Goal: Transaction & Acquisition: Purchase product/service

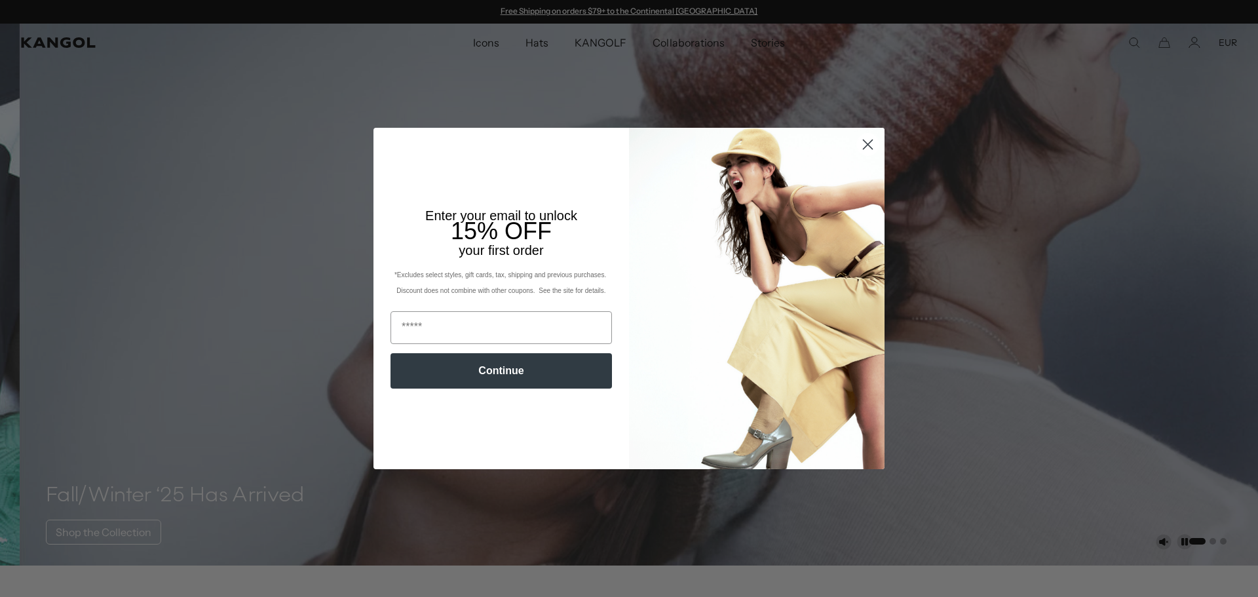
click at [864, 146] on icon "Close dialog" at bounding box center [868, 144] width 9 height 9
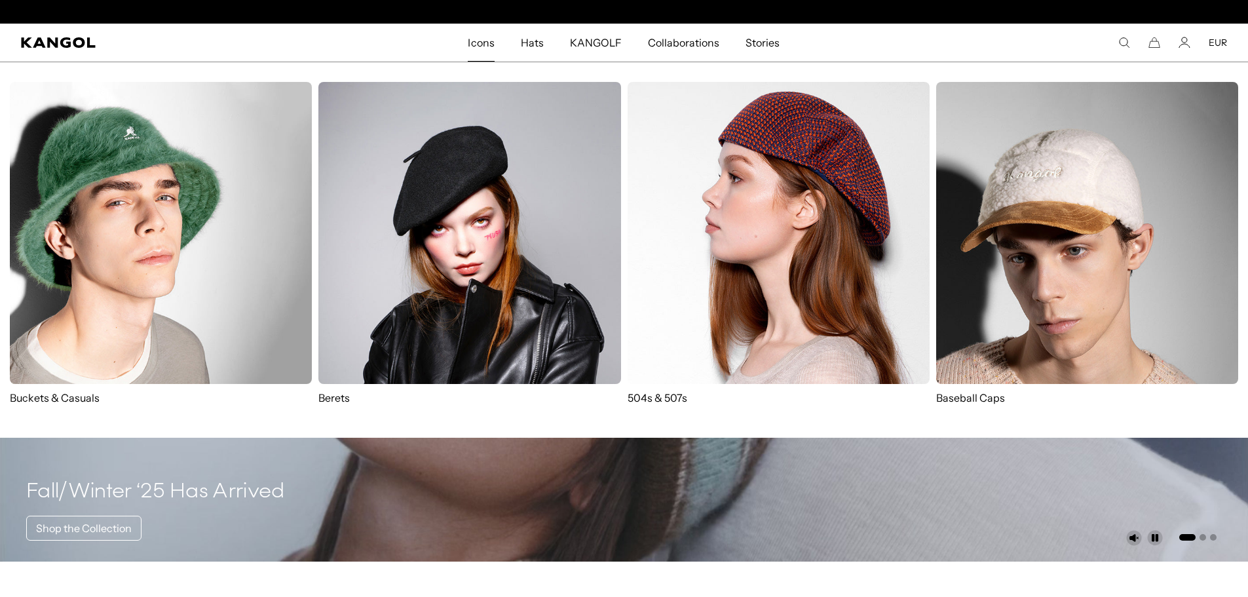
click at [504, 268] on img at bounding box center [469, 233] width 302 height 302
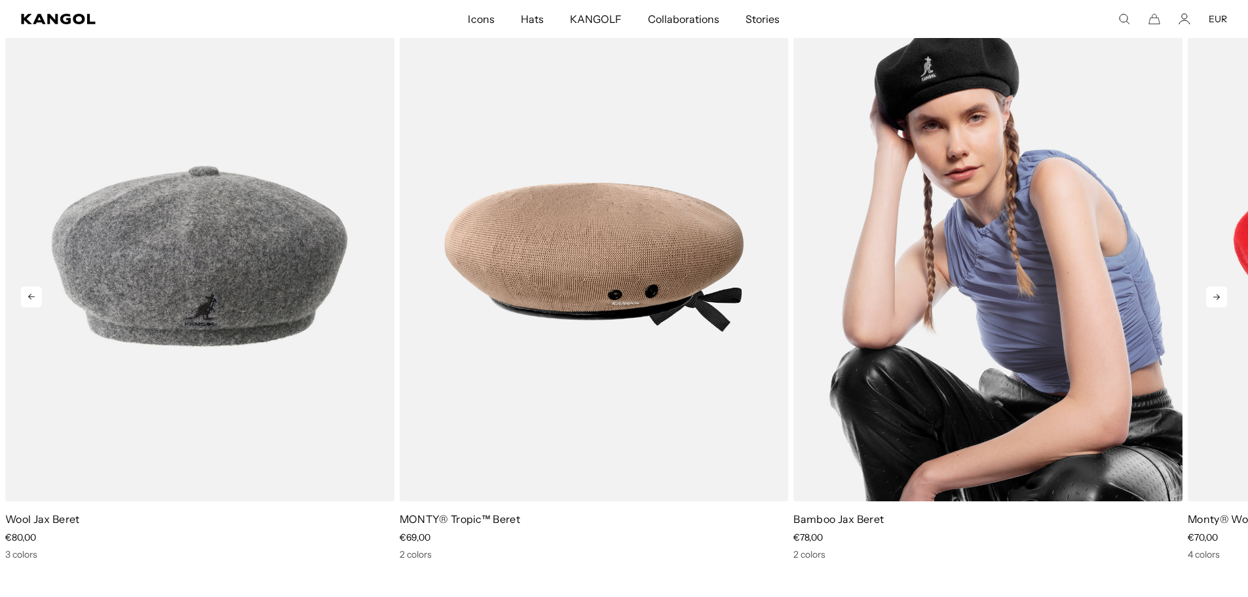
scroll to position [1638, 0]
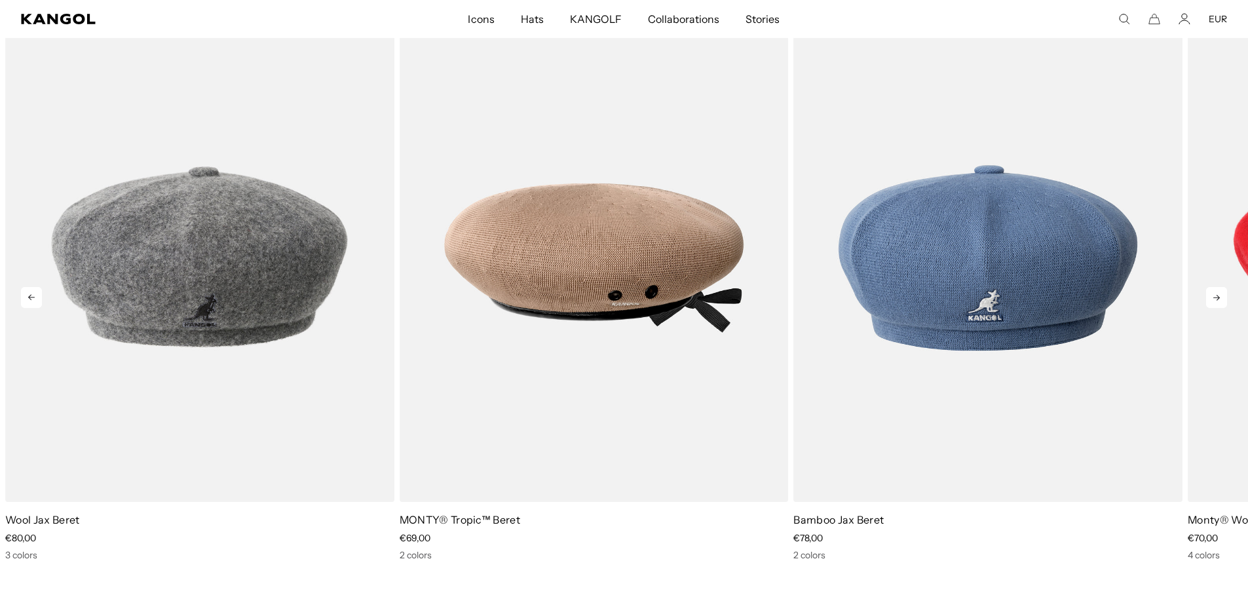
click at [1218, 296] on icon at bounding box center [1216, 297] width 21 height 21
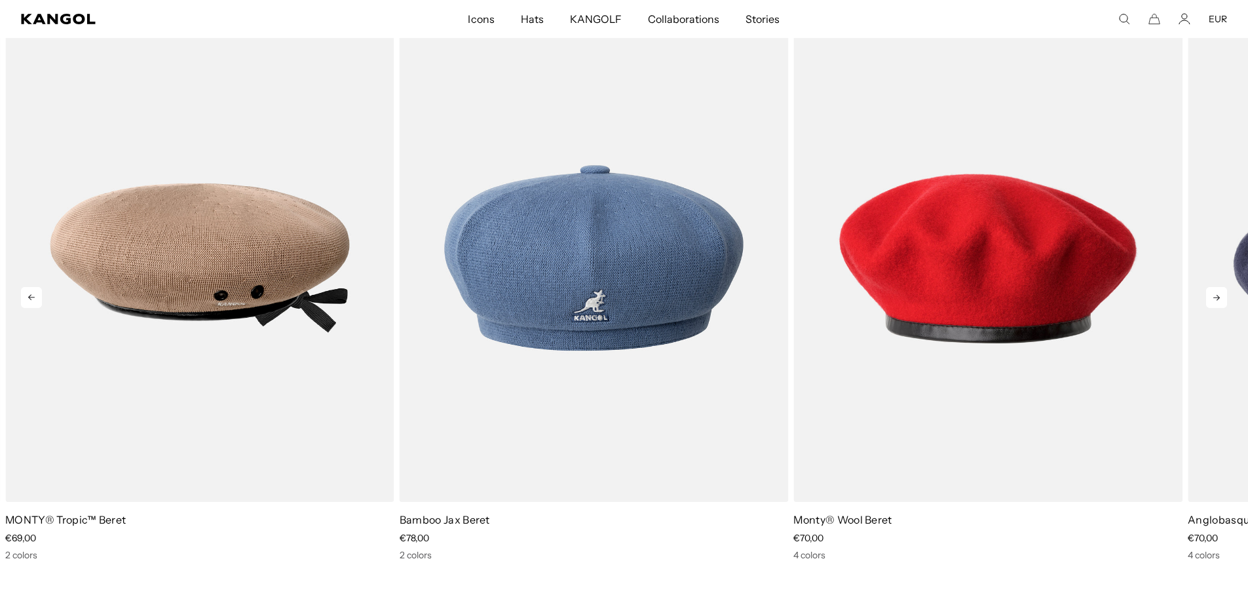
click at [1218, 296] on icon at bounding box center [1216, 297] width 21 height 21
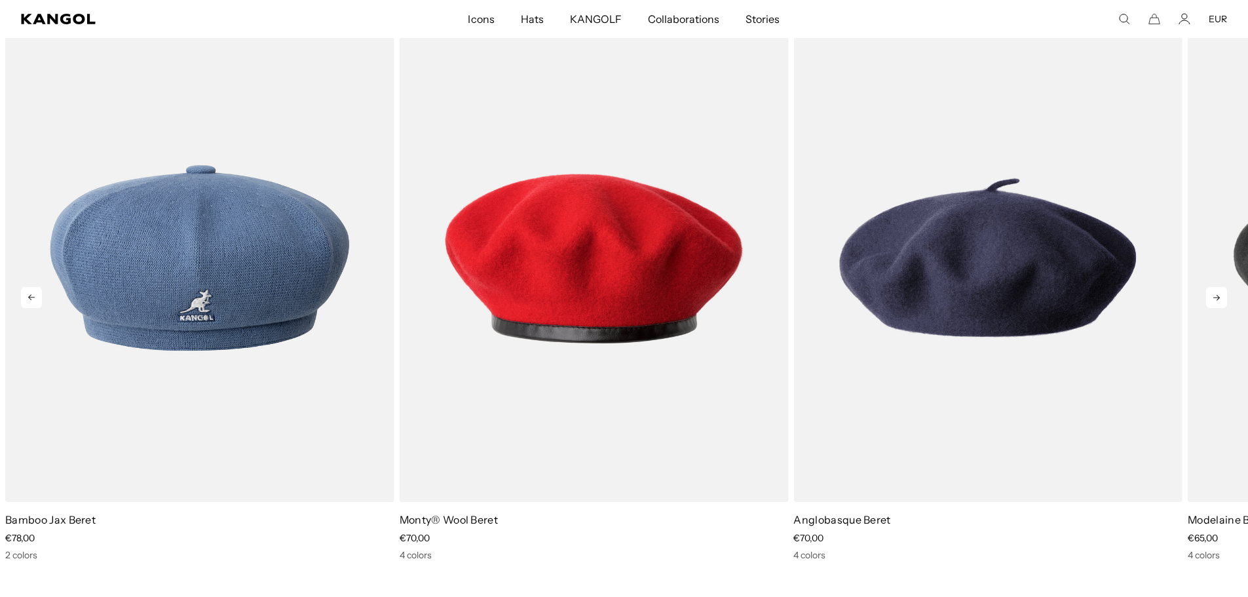
click at [1218, 296] on icon at bounding box center [1216, 297] width 21 height 21
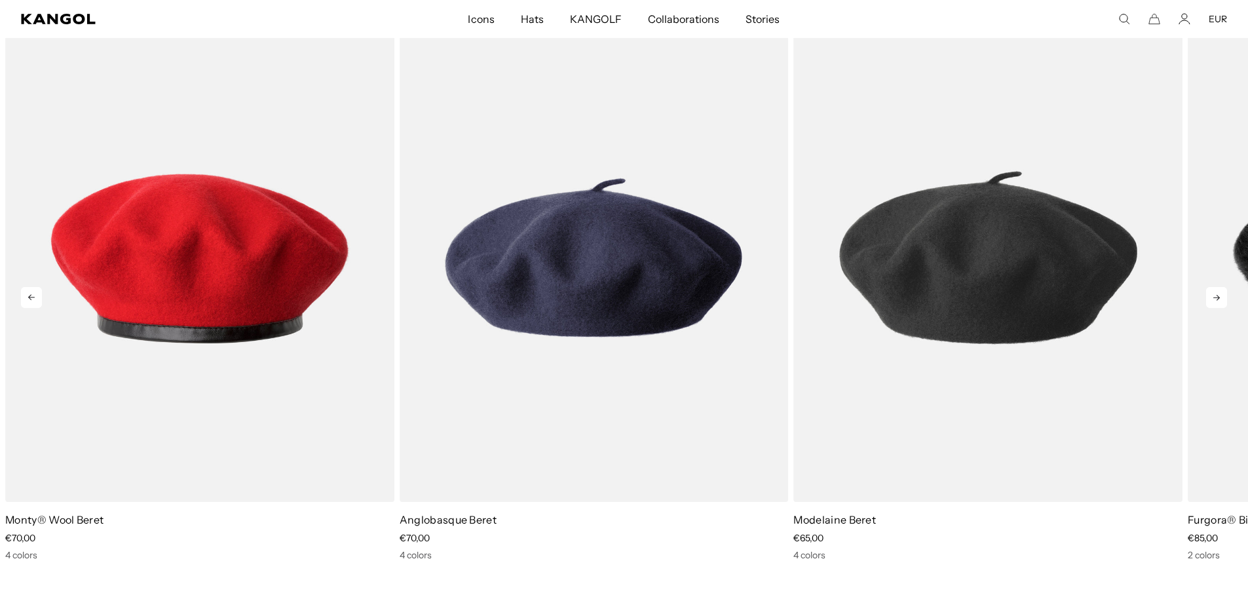
scroll to position [0, 270]
click at [1218, 296] on icon at bounding box center [1216, 297] width 21 height 21
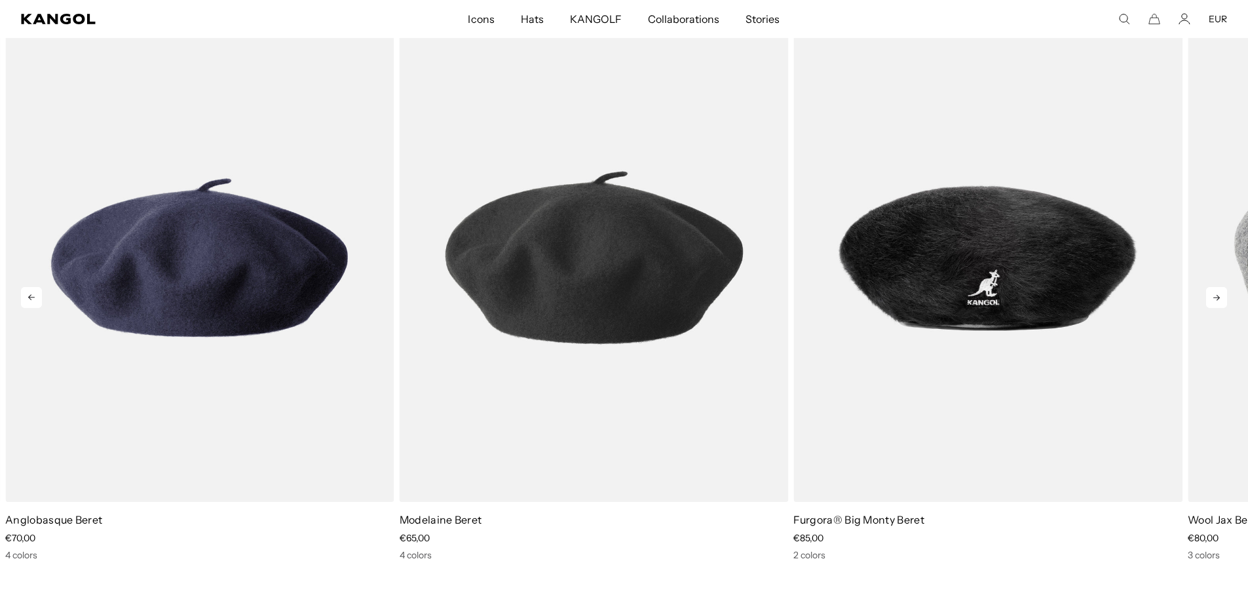
click at [1218, 296] on icon at bounding box center [1216, 297] width 21 height 21
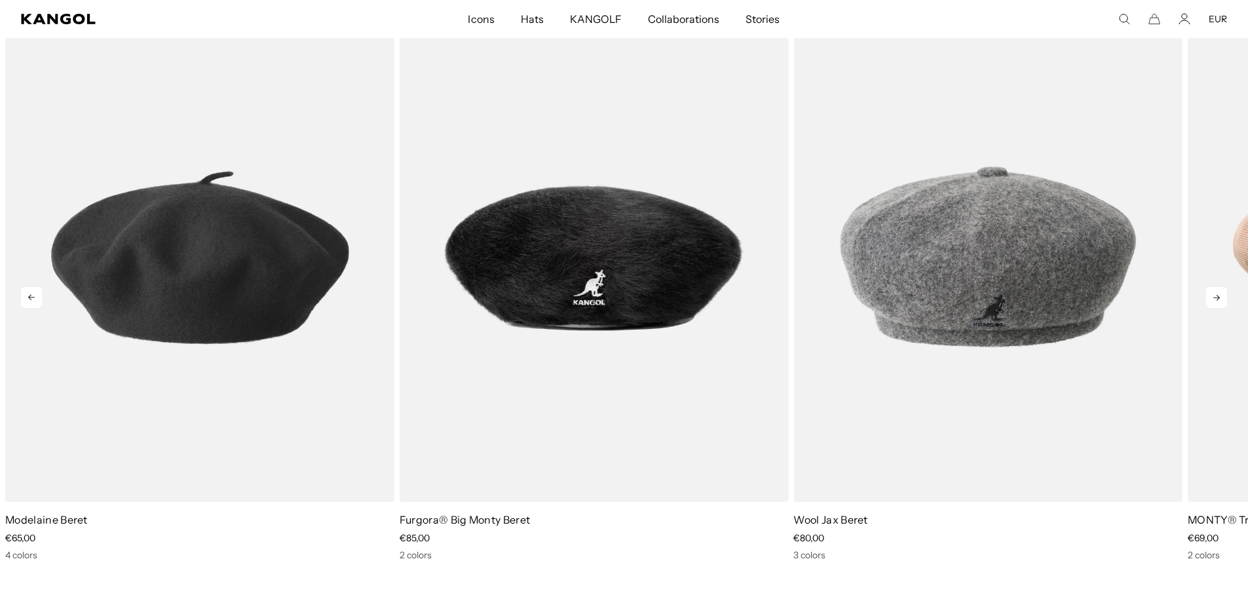
click at [1218, 296] on icon at bounding box center [1216, 297] width 21 height 21
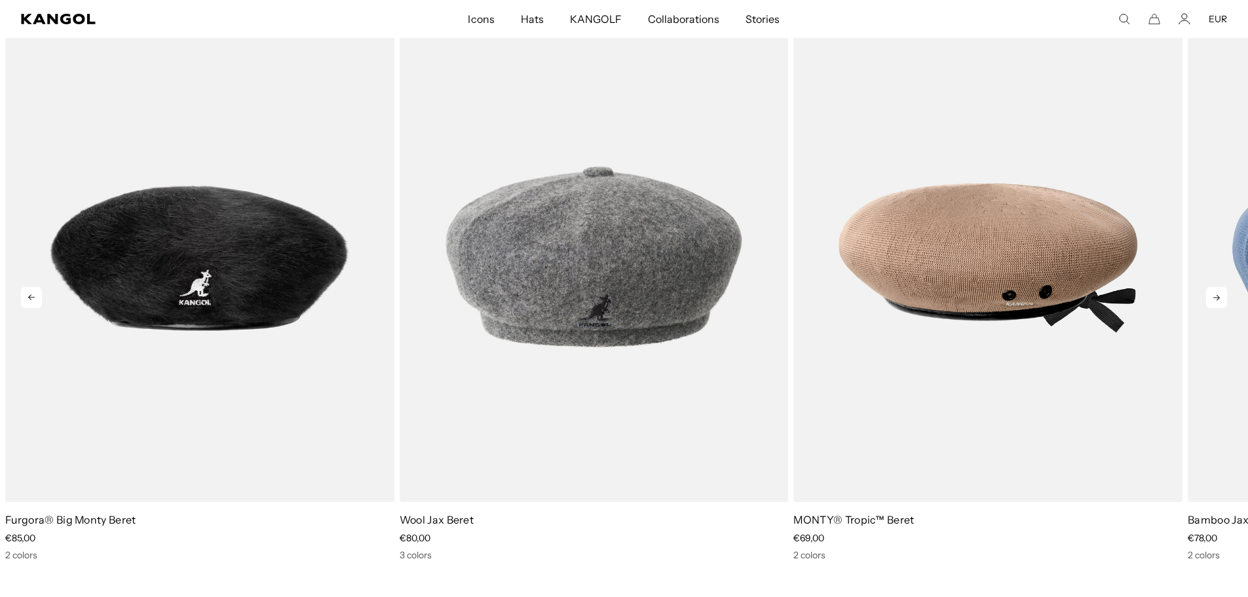
click at [1218, 296] on icon at bounding box center [1216, 297] width 21 height 21
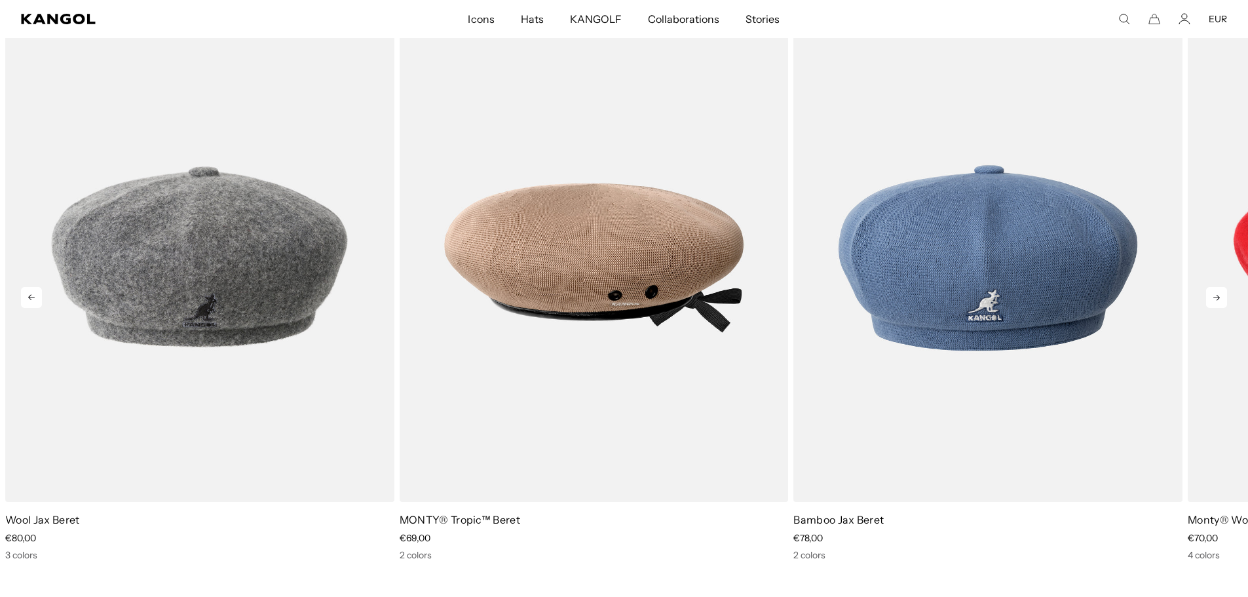
click at [1218, 296] on icon at bounding box center [1216, 297] width 21 height 21
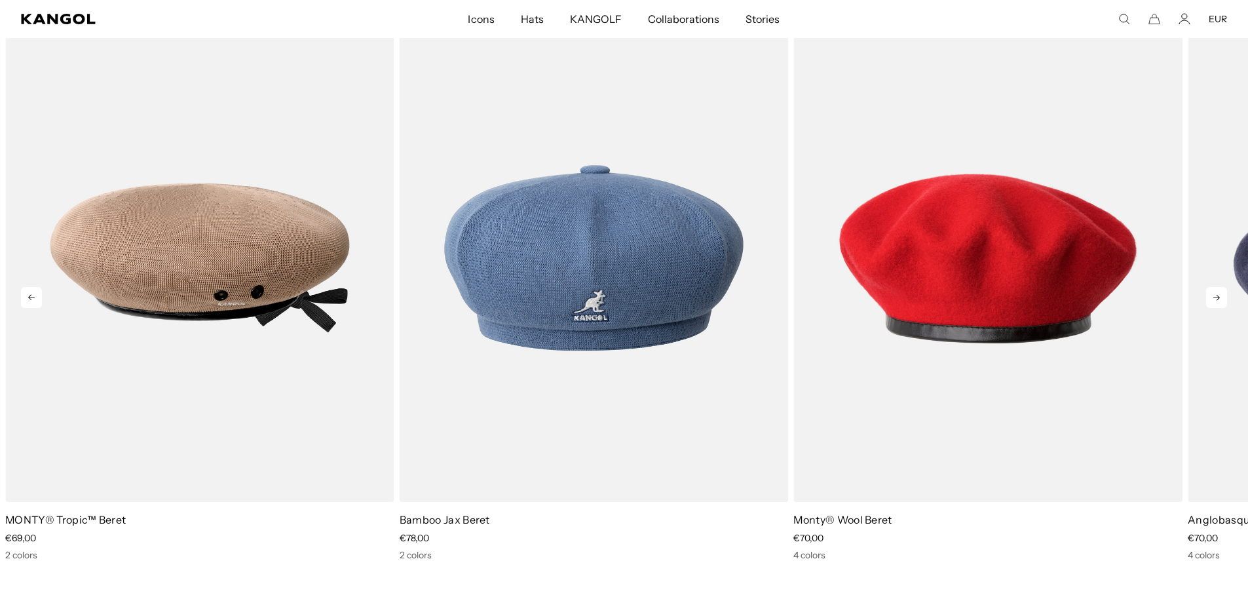
click at [1218, 296] on icon at bounding box center [1216, 297] width 21 height 21
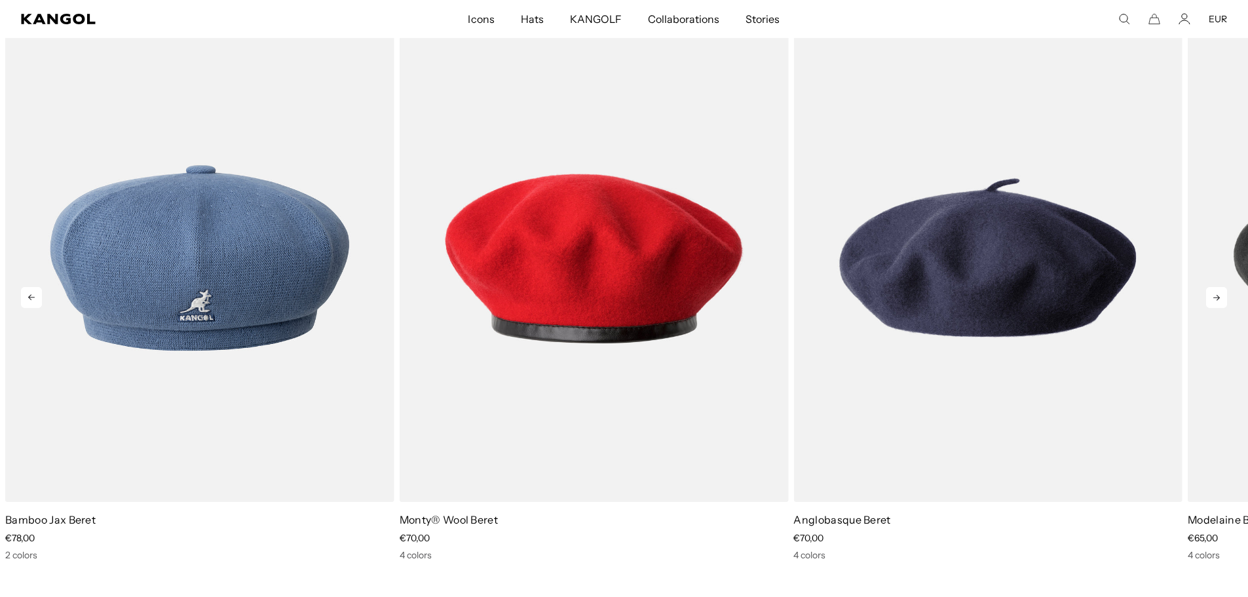
click at [1218, 296] on icon at bounding box center [1216, 297] width 21 height 21
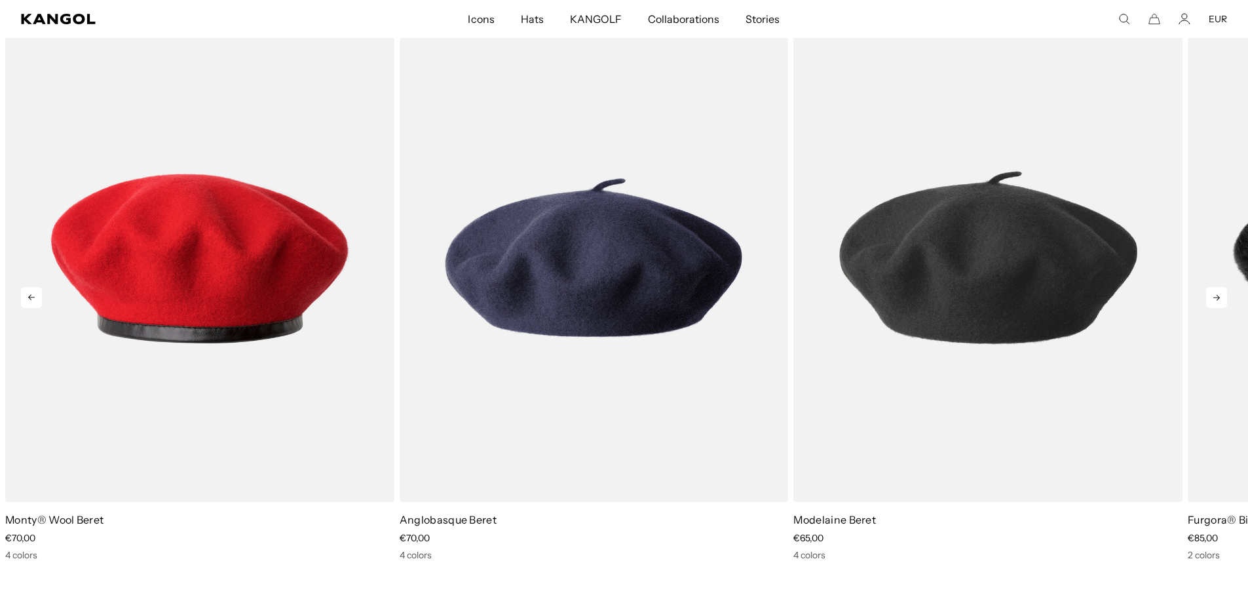
click at [1218, 296] on icon at bounding box center [1216, 297] width 21 height 21
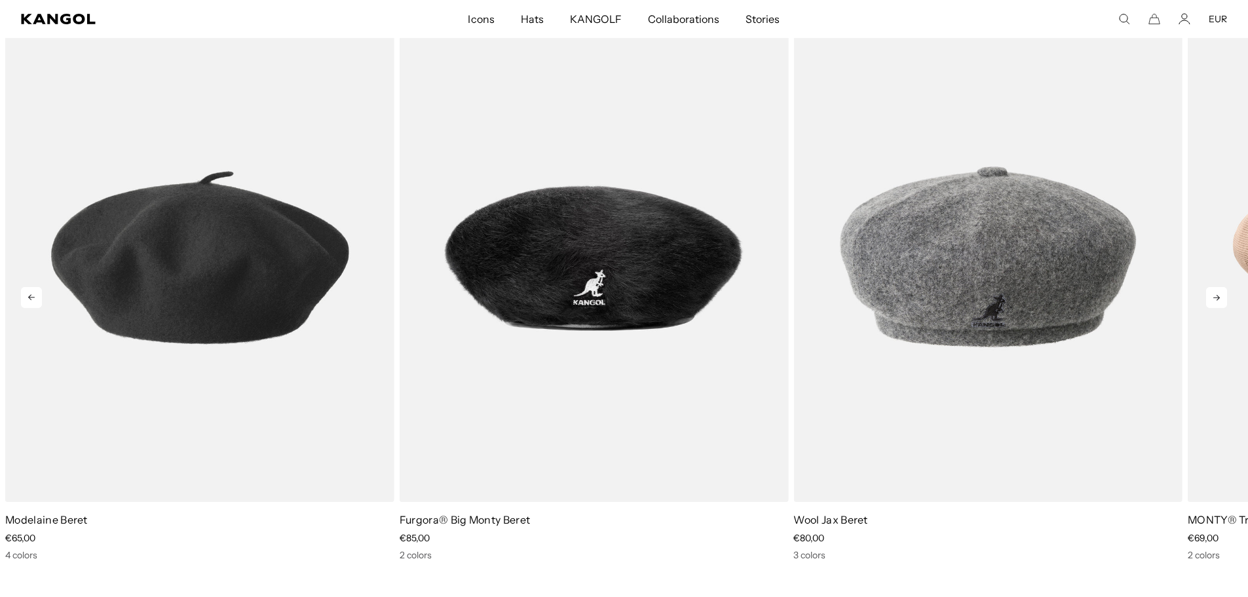
click at [1218, 296] on icon at bounding box center [1216, 297] width 21 height 21
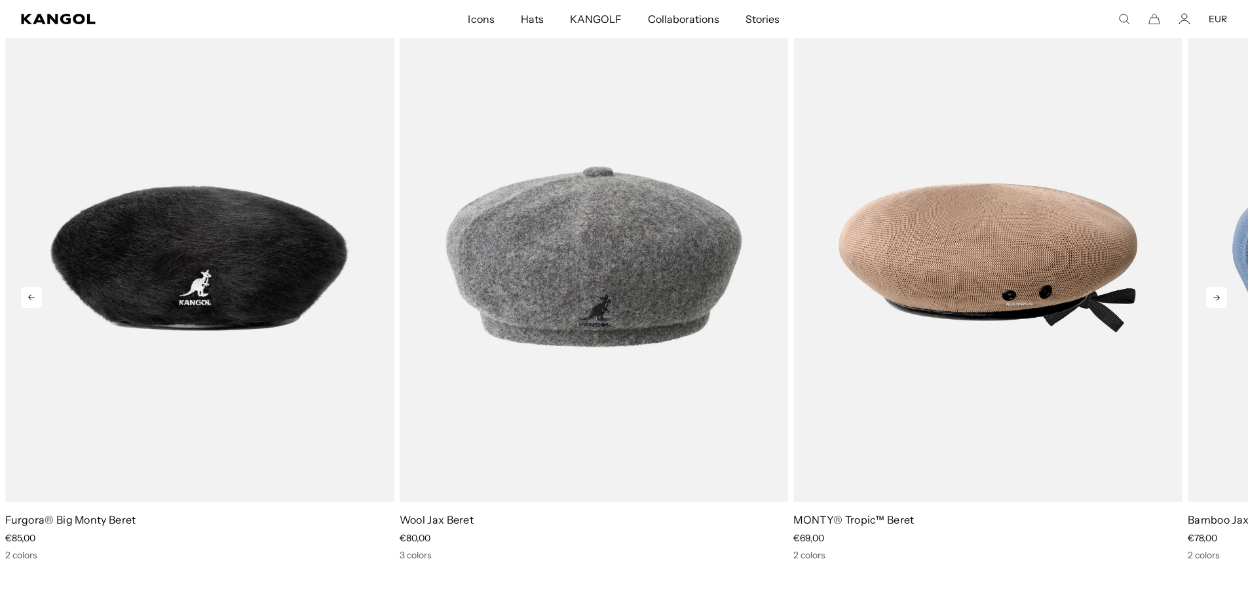
click at [1218, 296] on icon at bounding box center [1216, 297] width 21 height 21
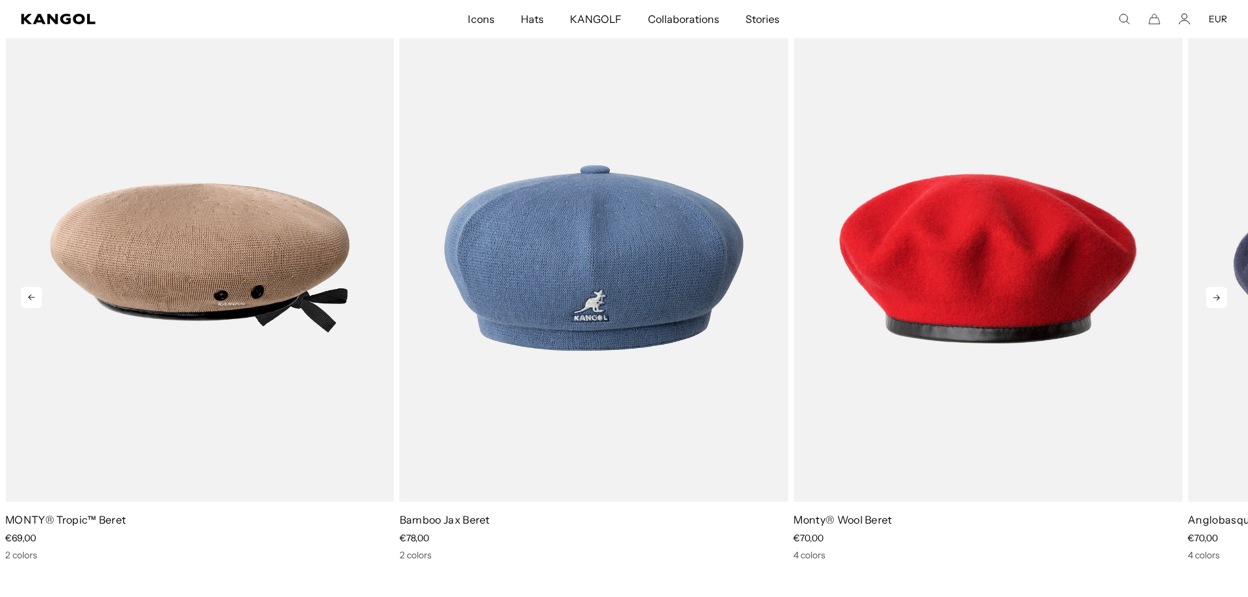
click at [1218, 296] on icon at bounding box center [1216, 297] width 21 height 21
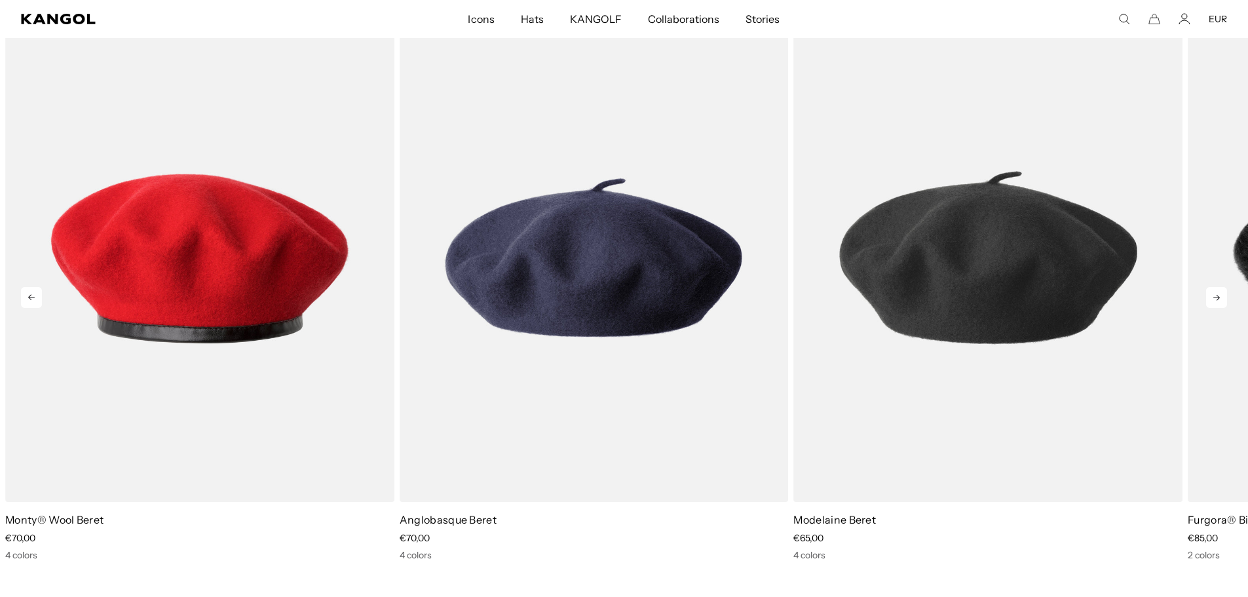
click at [1218, 296] on icon at bounding box center [1216, 297] width 21 height 21
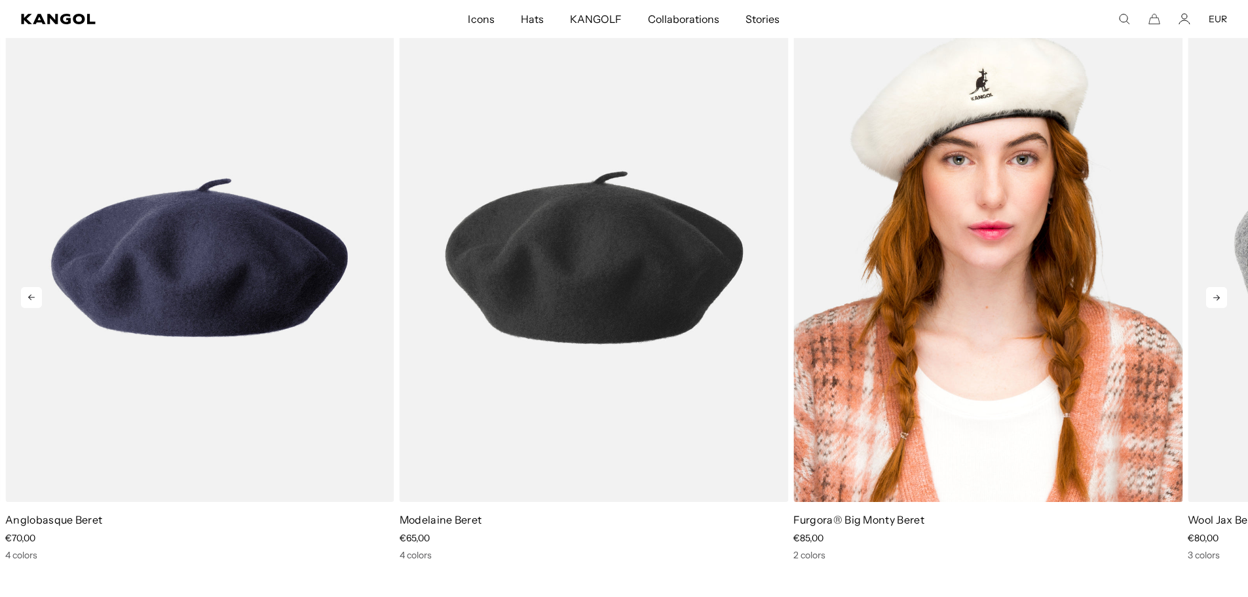
scroll to position [0, 270]
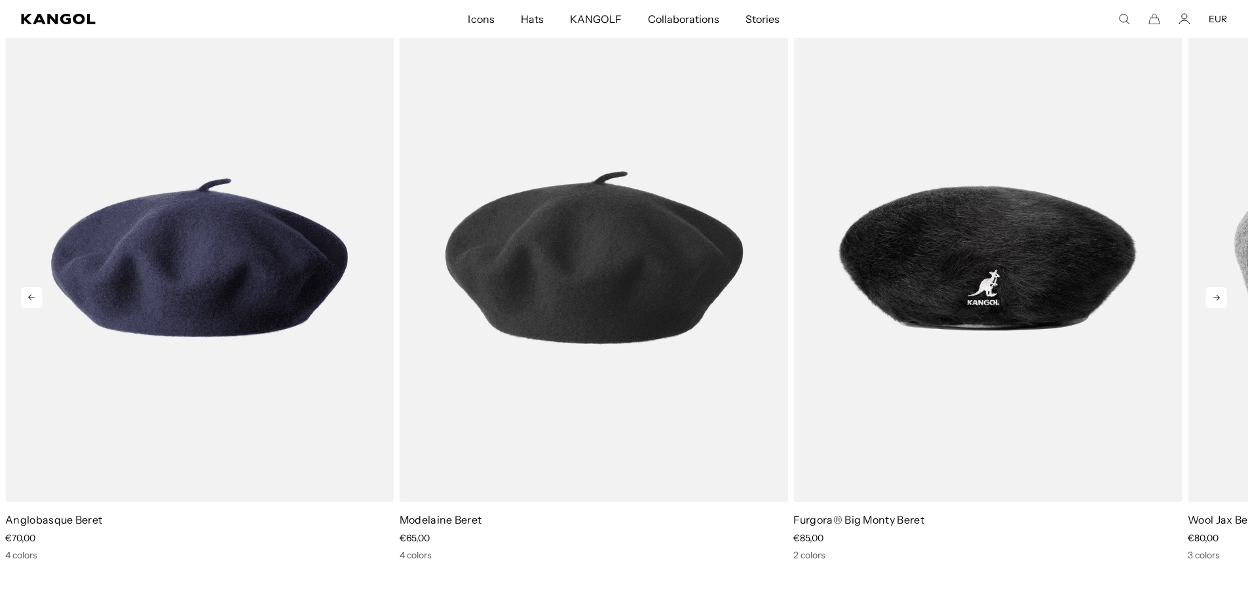
click at [1216, 299] on icon at bounding box center [1216, 297] width 21 height 21
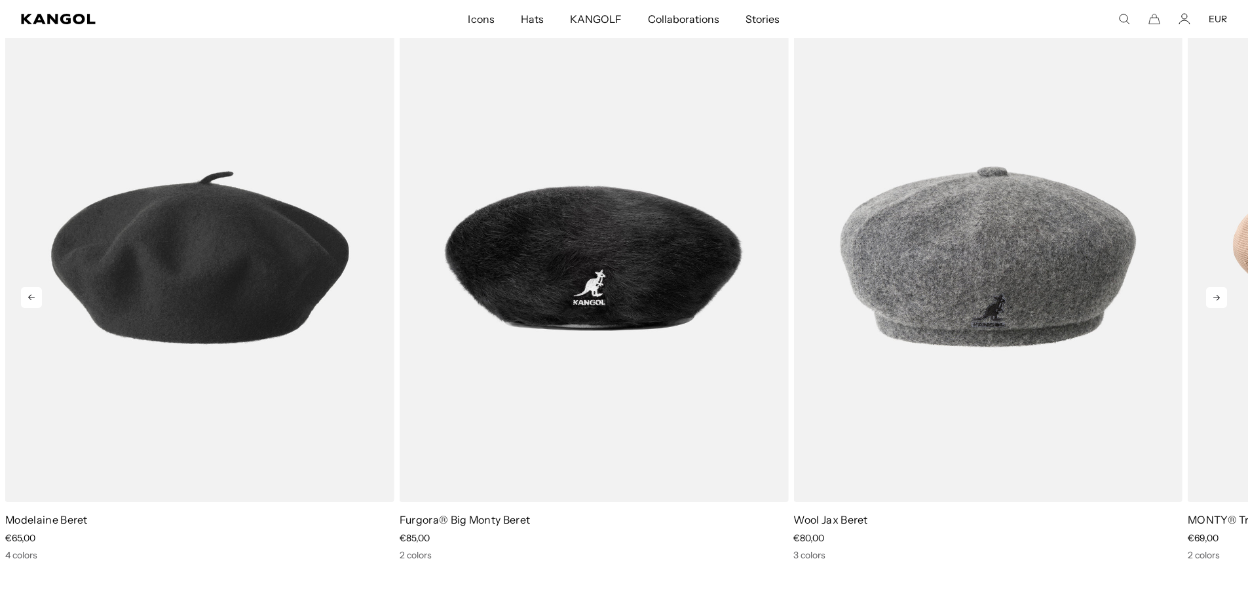
click at [1216, 299] on icon at bounding box center [1216, 297] width 21 height 21
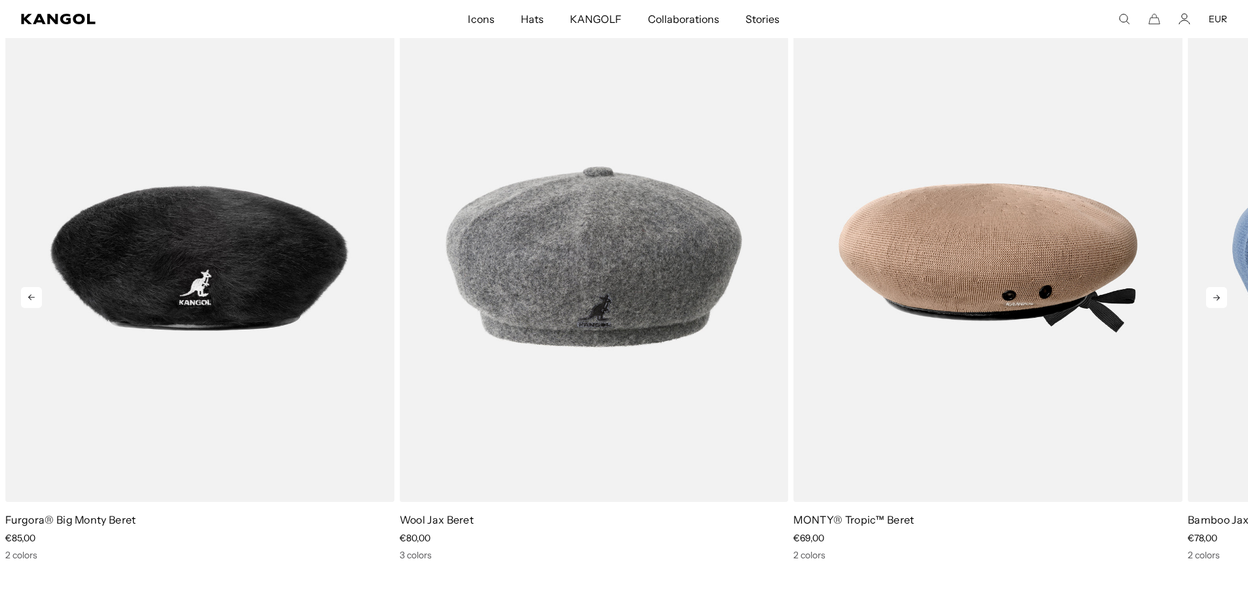
click at [1216, 299] on icon at bounding box center [1216, 297] width 21 height 21
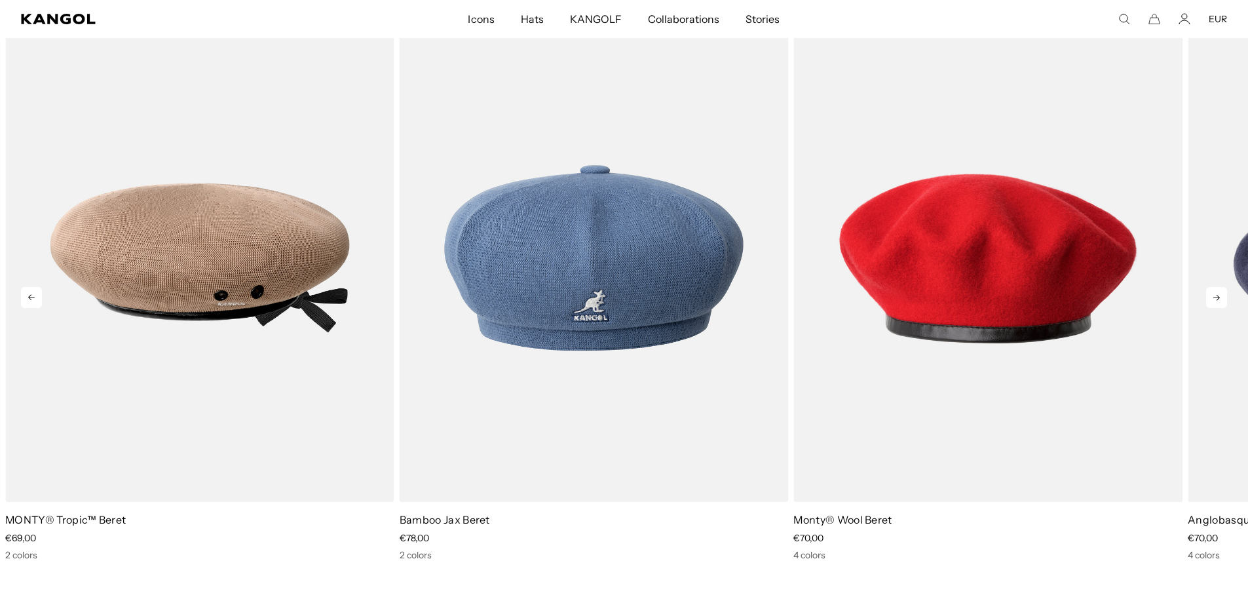
click at [1216, 299] on icon at bounding box center [1216, 297] width 21 height 21
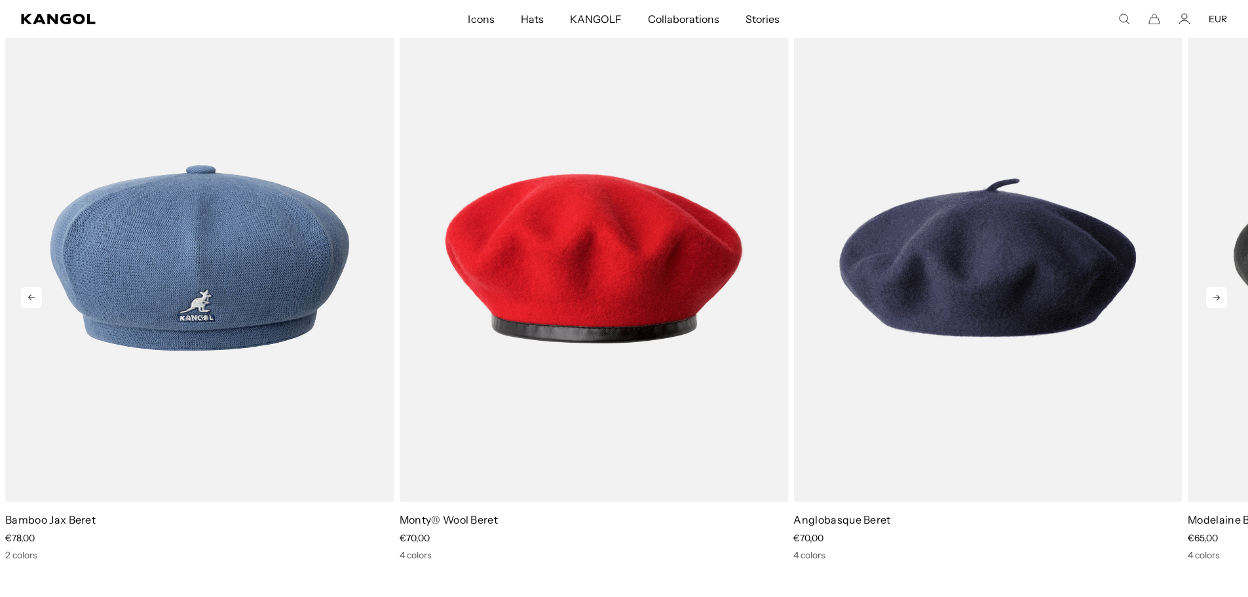
click at [1216, 299] on icon at bounding box center [1216, 297] width 21 height 21
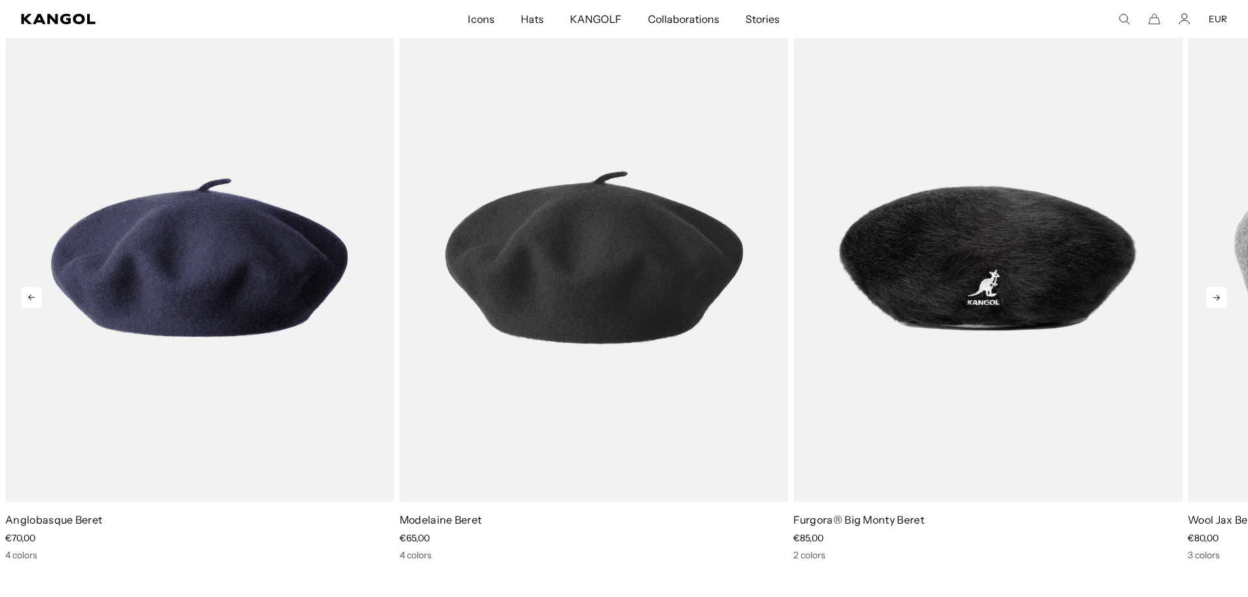
click at [1216, 299] on icon at bounding box center [1216, 297] width 21 height 21
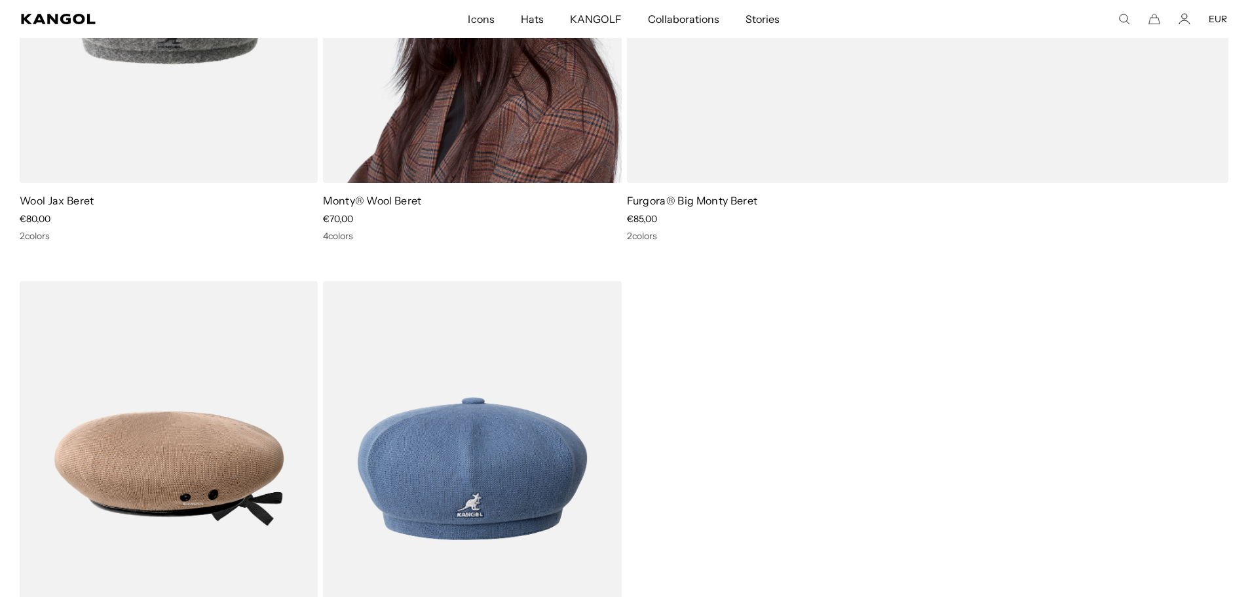
scroll to position [786, 0]
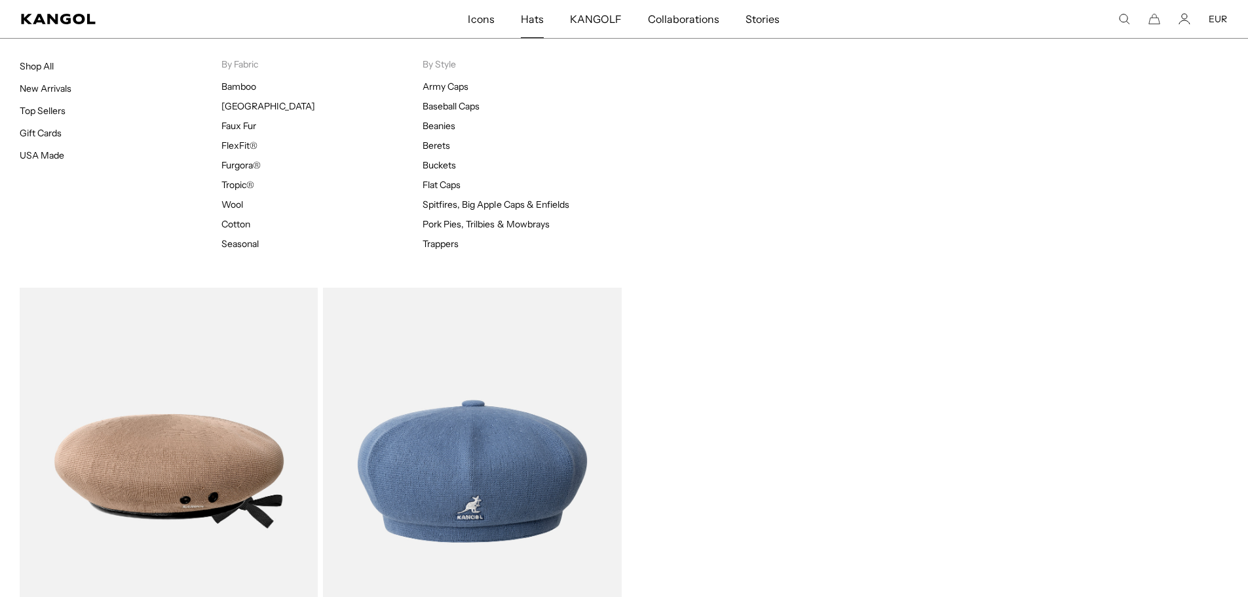
click at [534, 15] on span "Hats" at bounding box center [532, 19] width 23 height 38
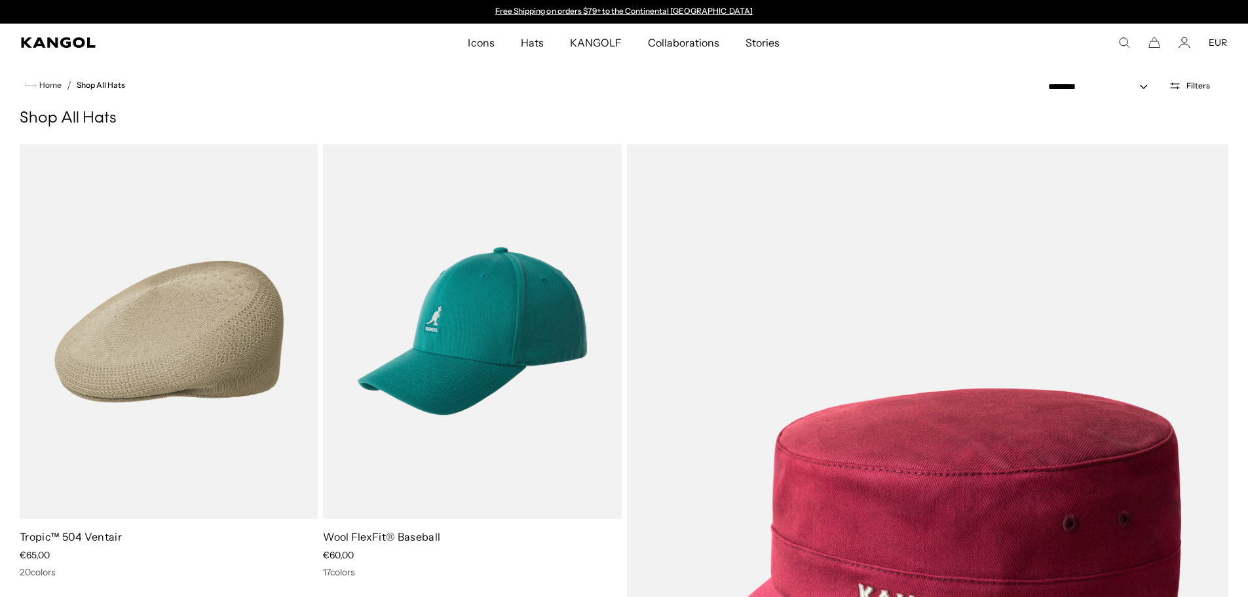
click at [1187, 80] on button "Filters" at bounding box center [1189, 86] width 57 height 12
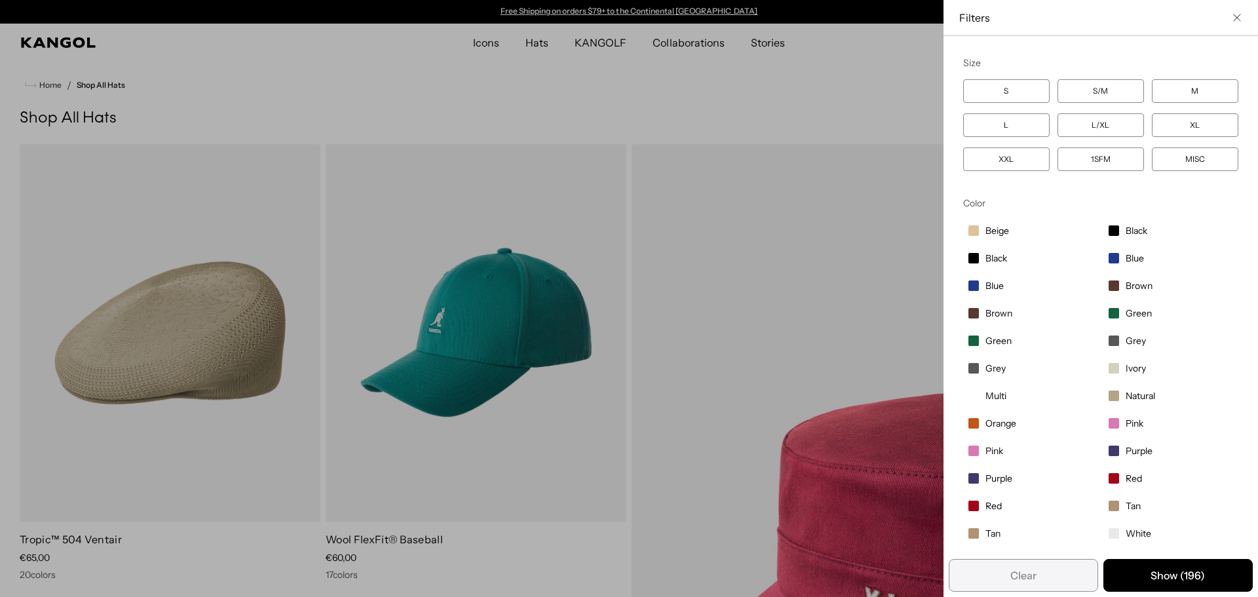
click at [1189, 86] on label "M" at bounding box center [1195, 91] width 86 height 24
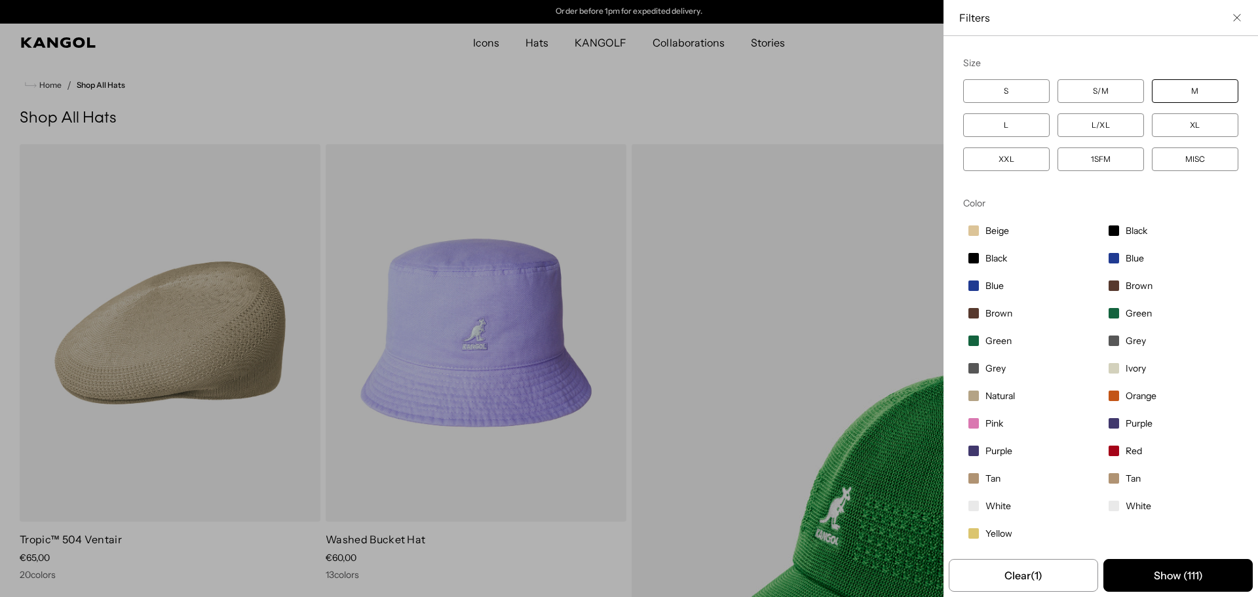
click at [980, 129] on label "L" at bounding box center [1006, 125] width 86 height 24
click at [1182, 86] on label "M" at bounding box center [1195, 91] width 86 height 24
click at [992, 229] on span "Beige" at bounding box center [998, 231] width 24 height 12
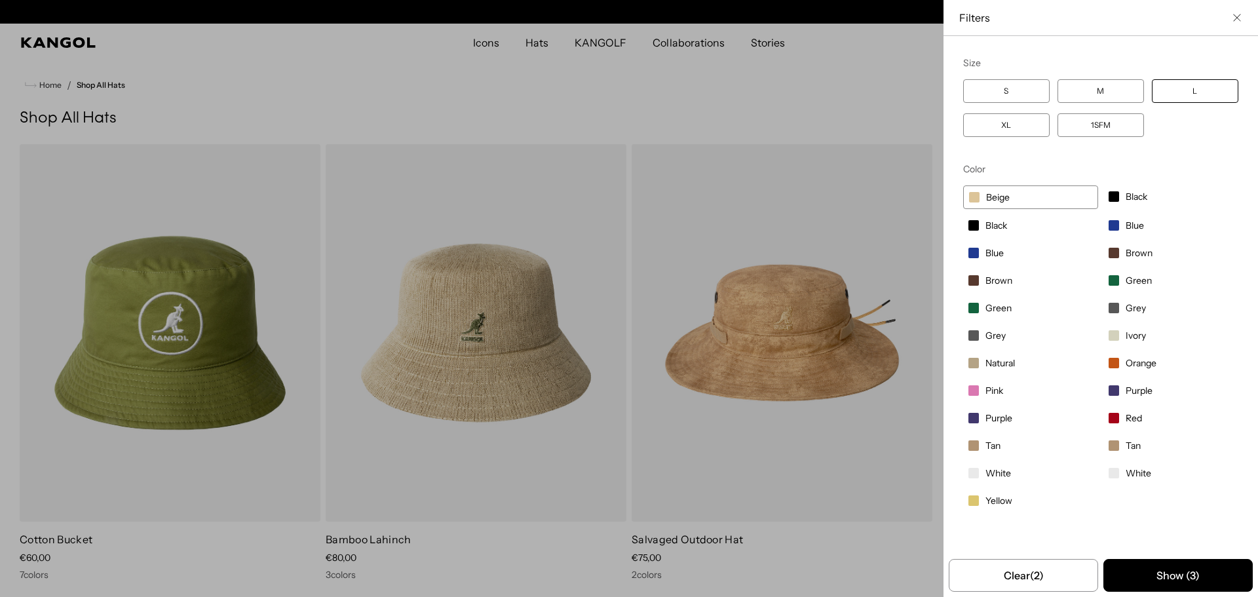
scroll to position [0, 270]
click at [987, 255] on span "Blue" at bounding box center [995, 253] width 18 height 12
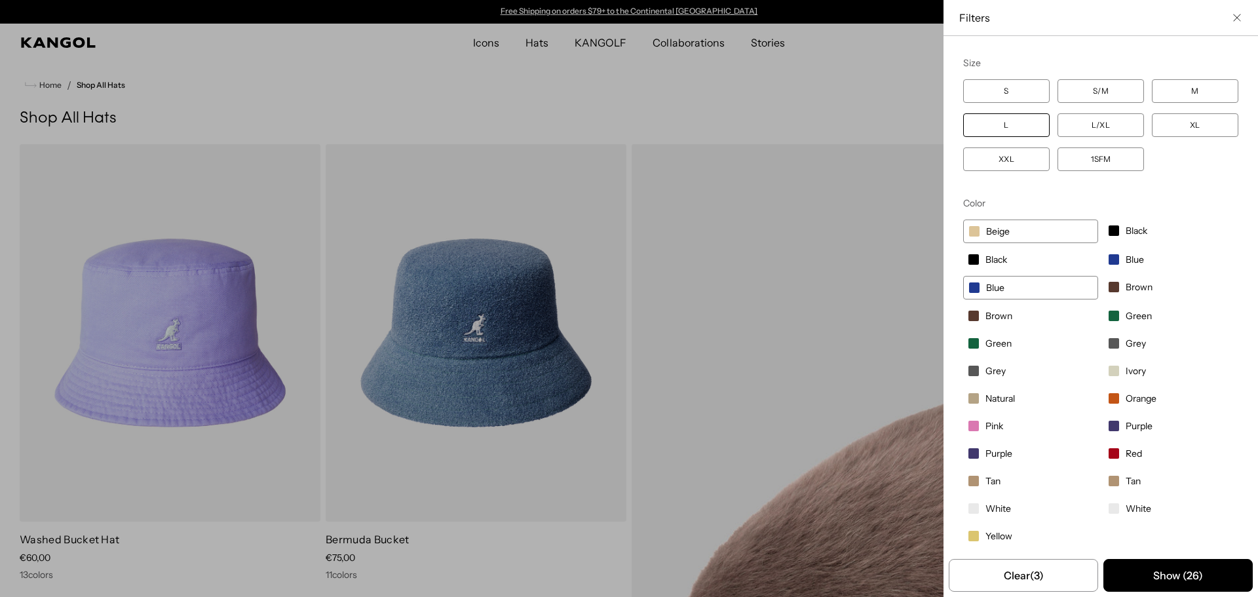
click at [1111, 256] on label "Blue" at bounding box center [1170, 259] width 135 height 22
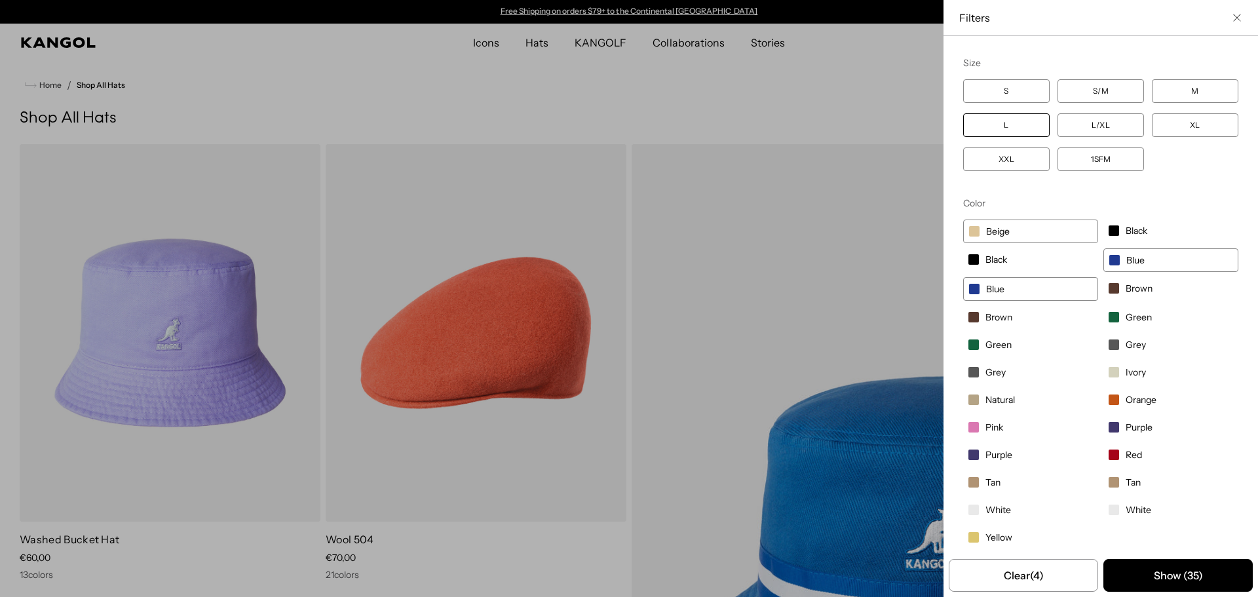
click at [991, 286] on span "Blue" at bounding box center [995, 289] width 18 height 12
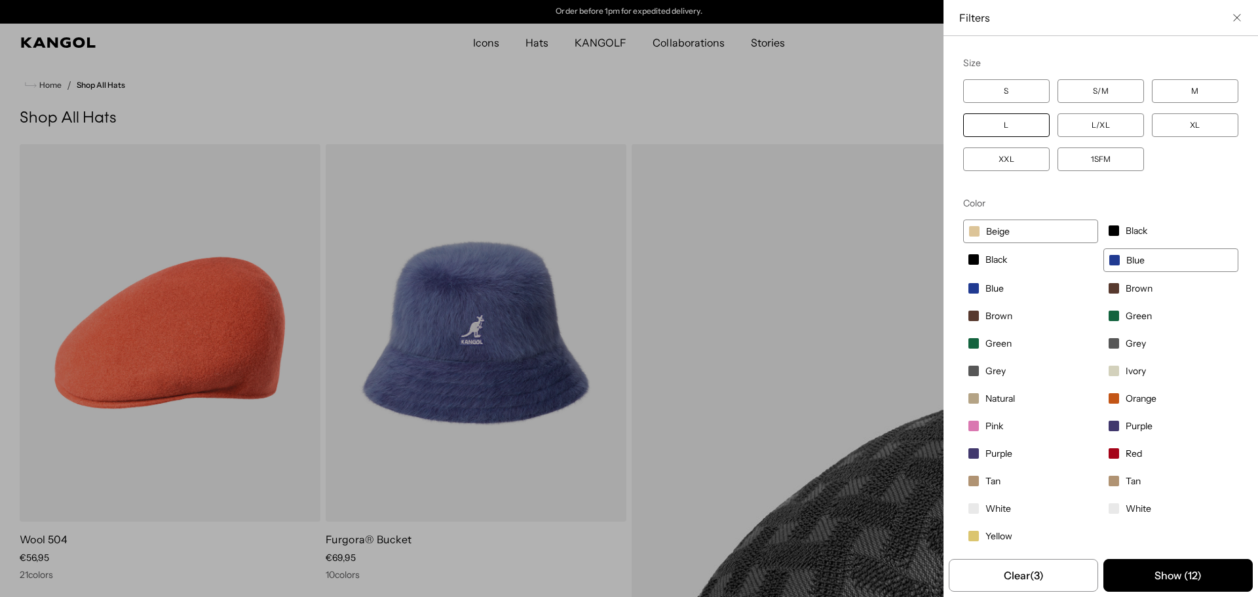
click at [1139, 259] on label "Blue" at bounding box center [1170, 260] width 135 height 24
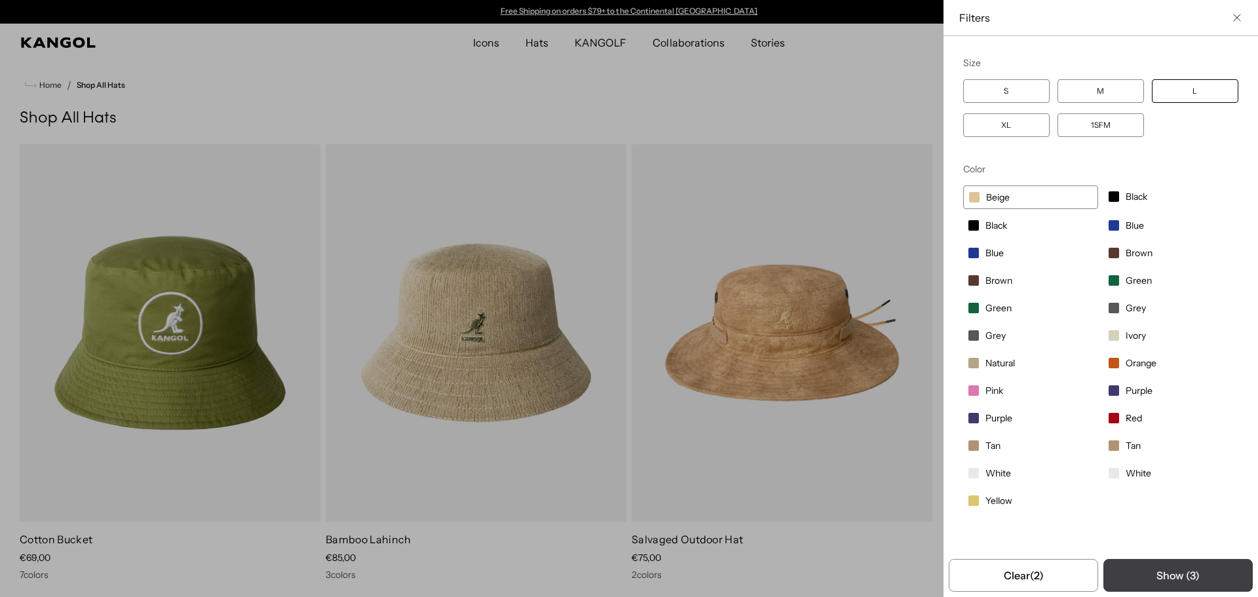
click at [1163, 564] on button "Show ( 3 )" at bounding box center [1177, 575] width 149 height 33
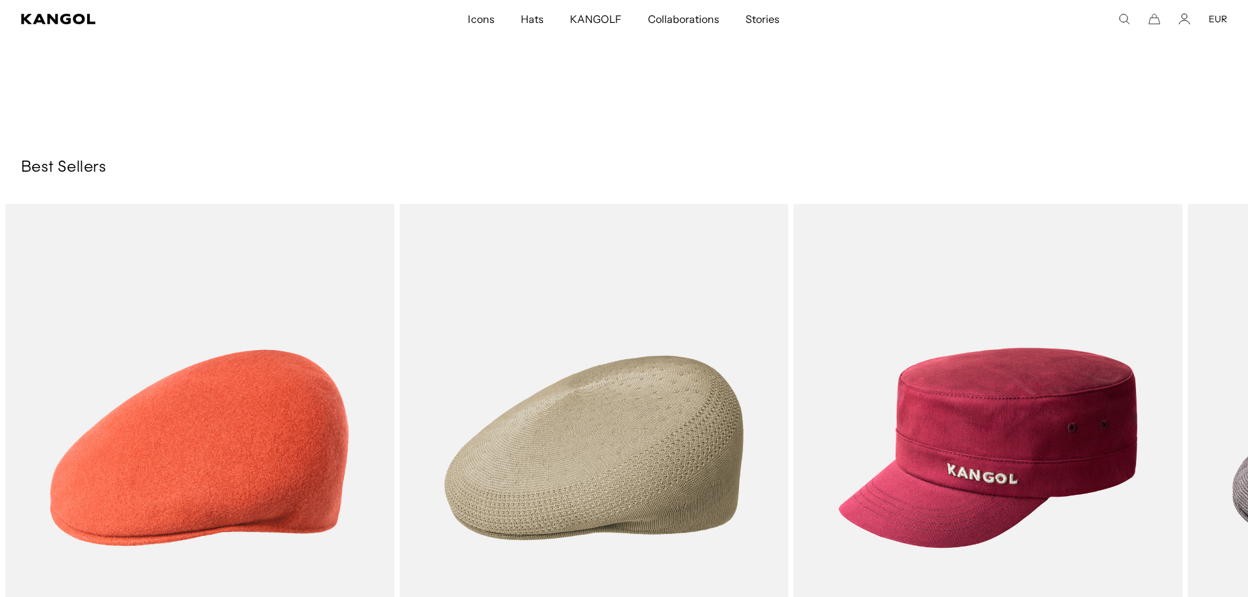
scroll to position [917, 0]
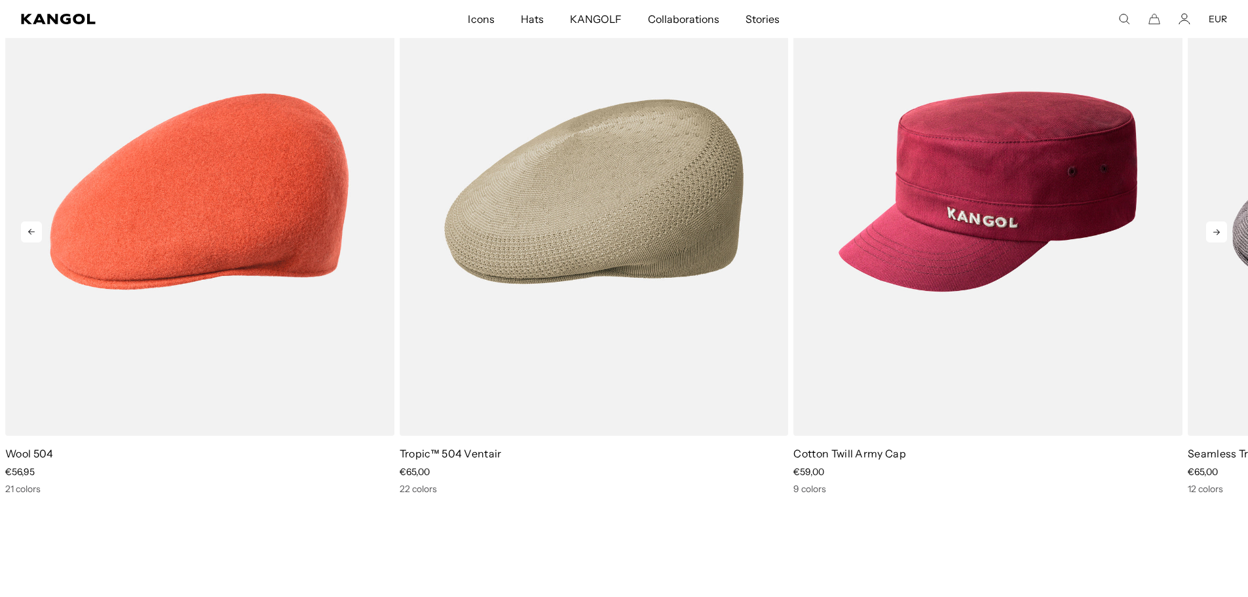
click at [1212, 233] on icon at bounding box center [1216, 231] width 21 height 21
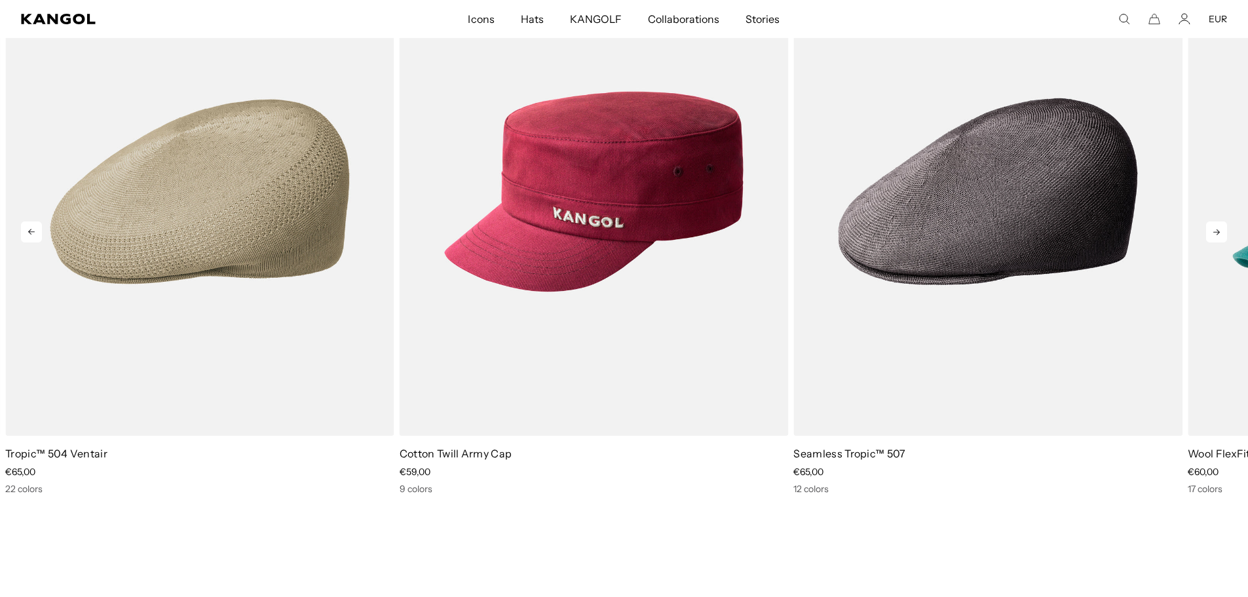
click at [1212, 233] on icon at bounding box center [1216, 231] width 21 height 21
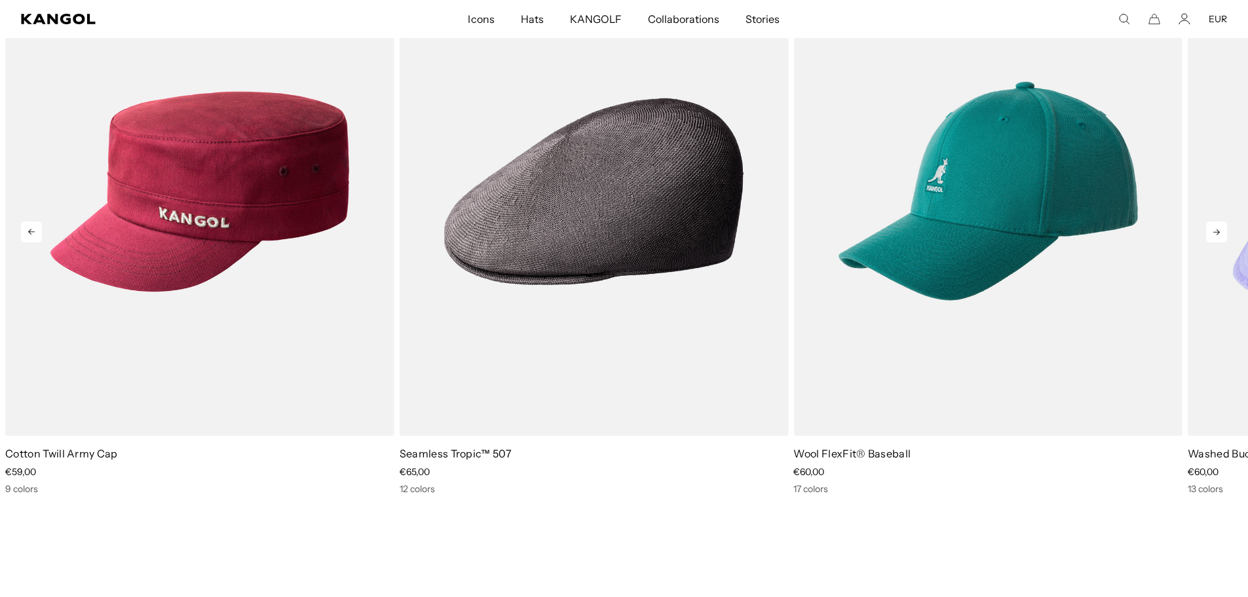
scroll to position [0, 0]
click at [1212, 233] on icon at bounding box center [1216, 231] width 21 height 21
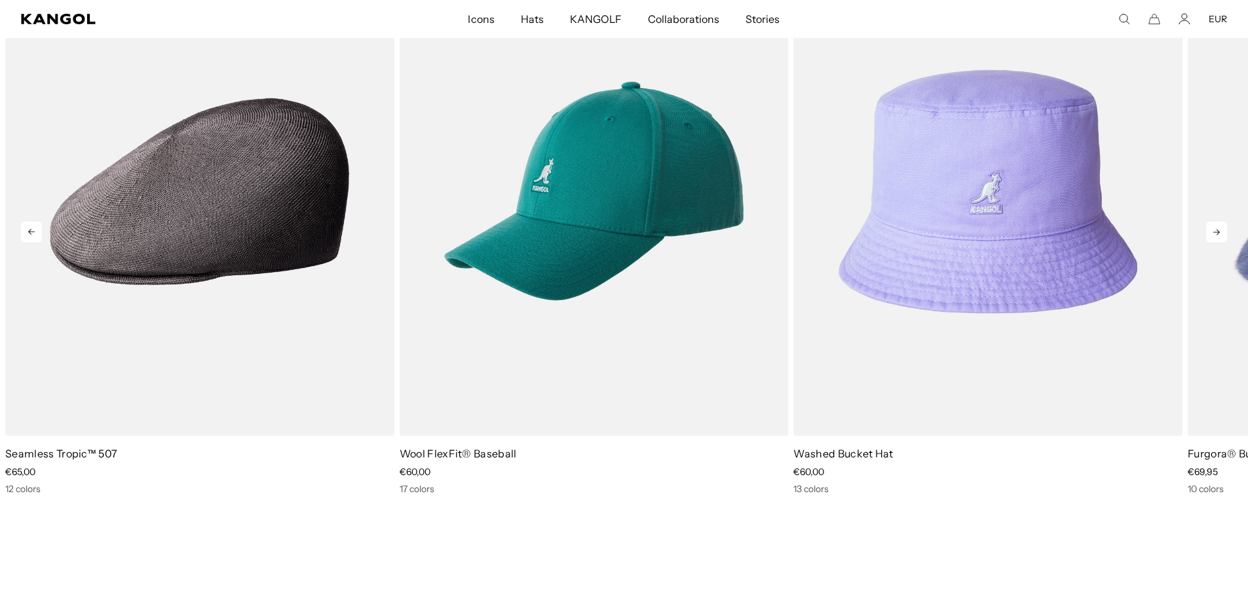
click at [1212, 233] on icon at bounding box center [1216, 231] width 21 height 21
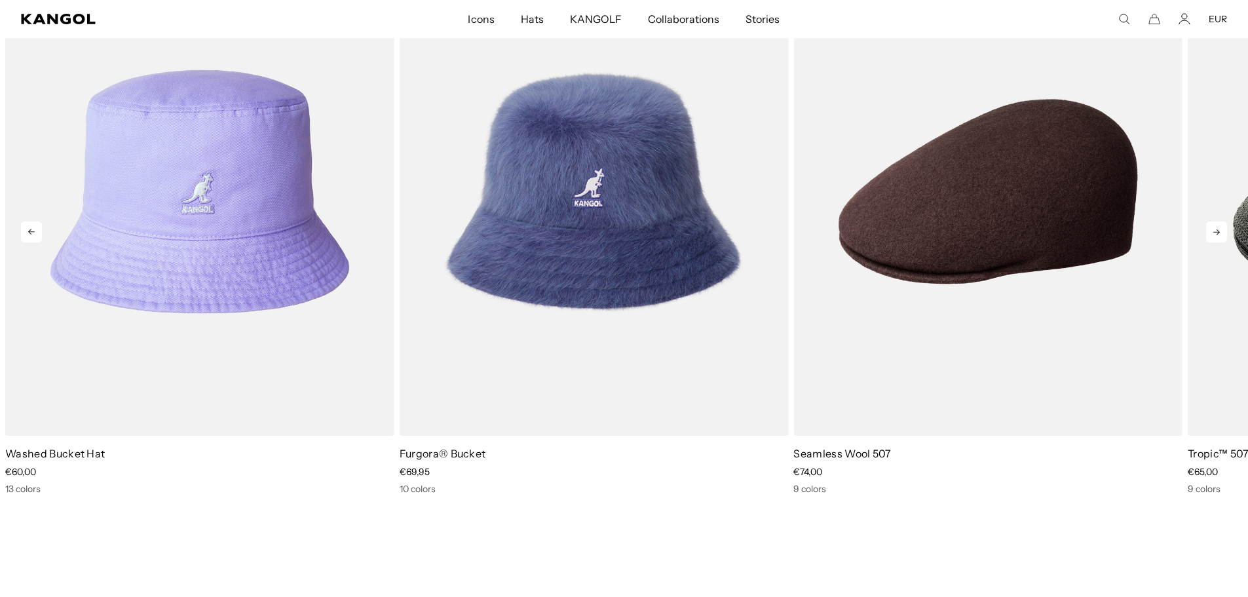
click at [1212, 233] on icon at bounding box center [1216, 231] width 21 height 21
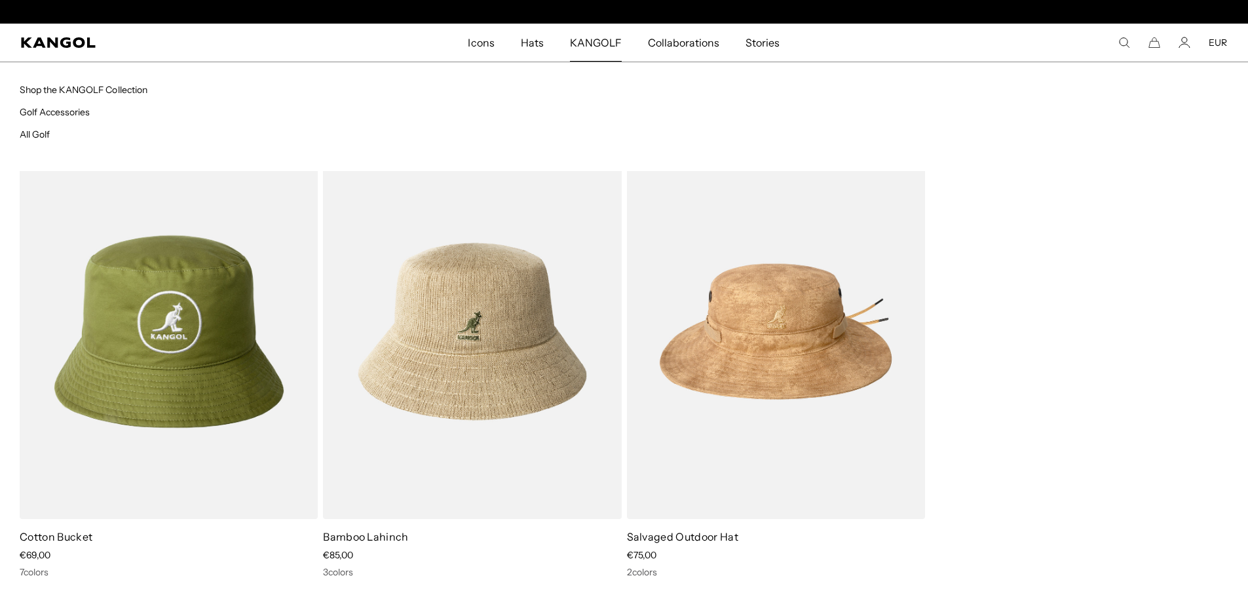
scroll to position [0, 270]
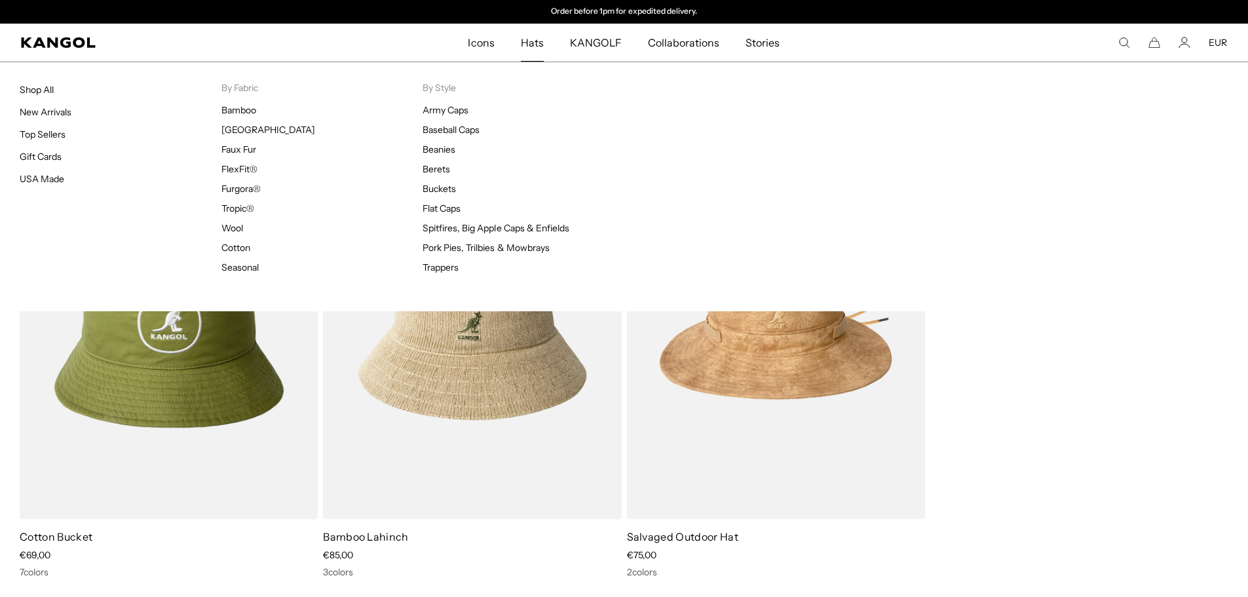
click at [542, 47] on span "Hats" at bounding box center [532, 43] width 23 height 38
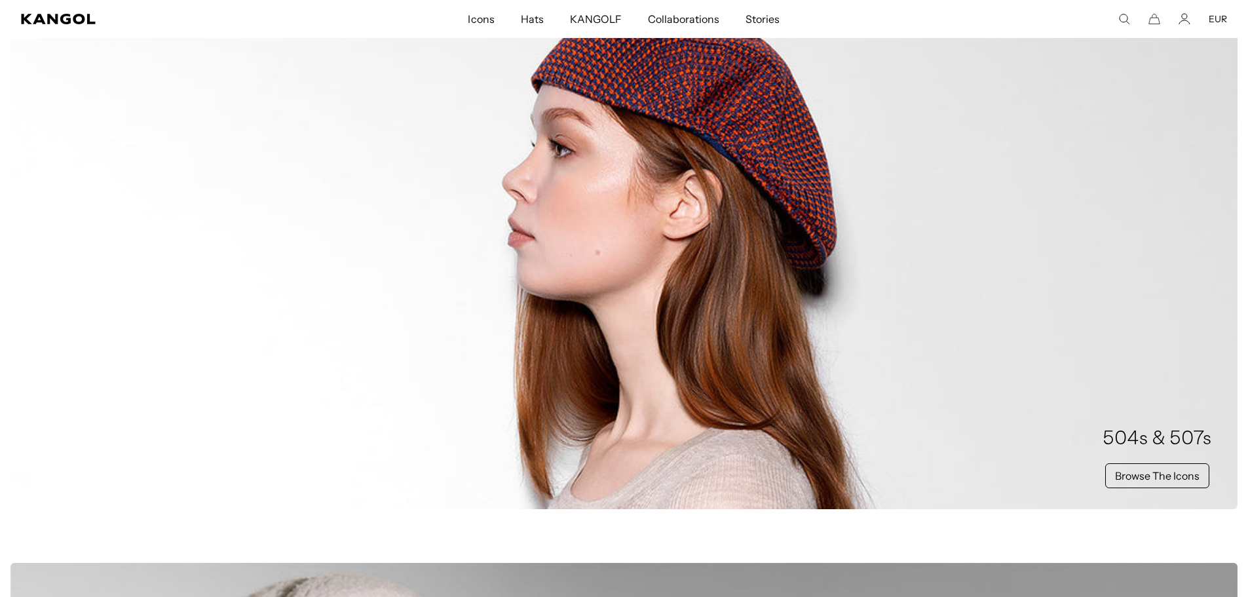
scroll to position [852, 0]
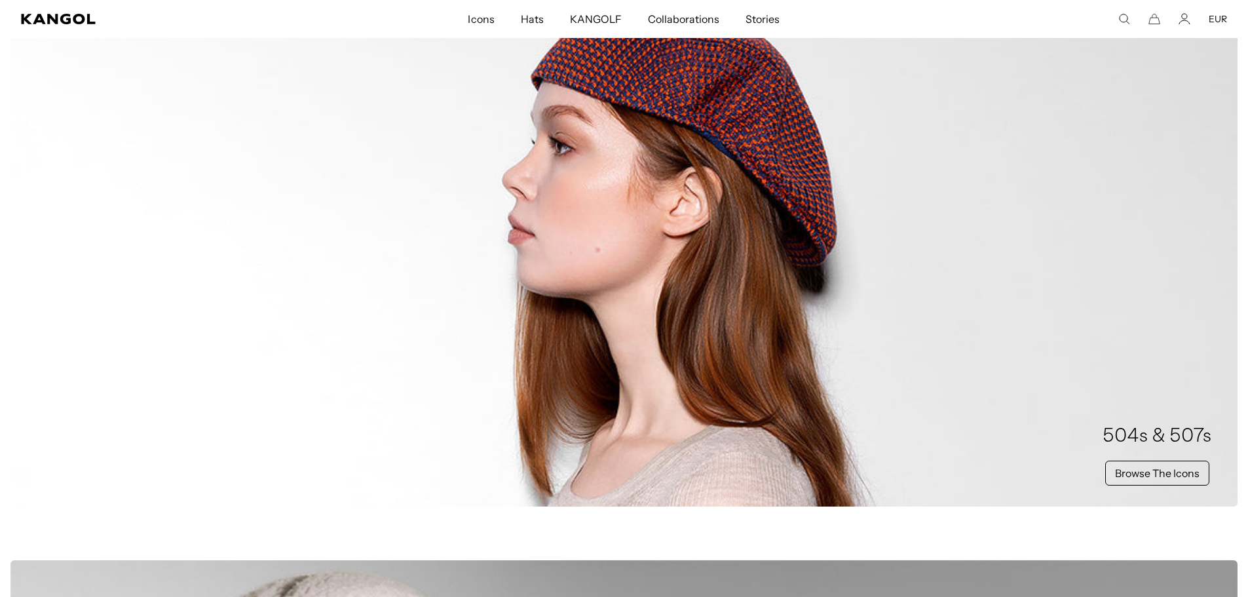
click at [700, 267] on div "504s & 507s Browse The Icons" at bounding box center [623, 242] width 1227 height 528
click at [1160, 458] on div "504s & 507s Browse The Icons" at bounding box center [1157, 460] width 109 height 72
click at [1153, 470] on link "Browse The Icons" at bounding box center [1157, 473] width 104 height 25
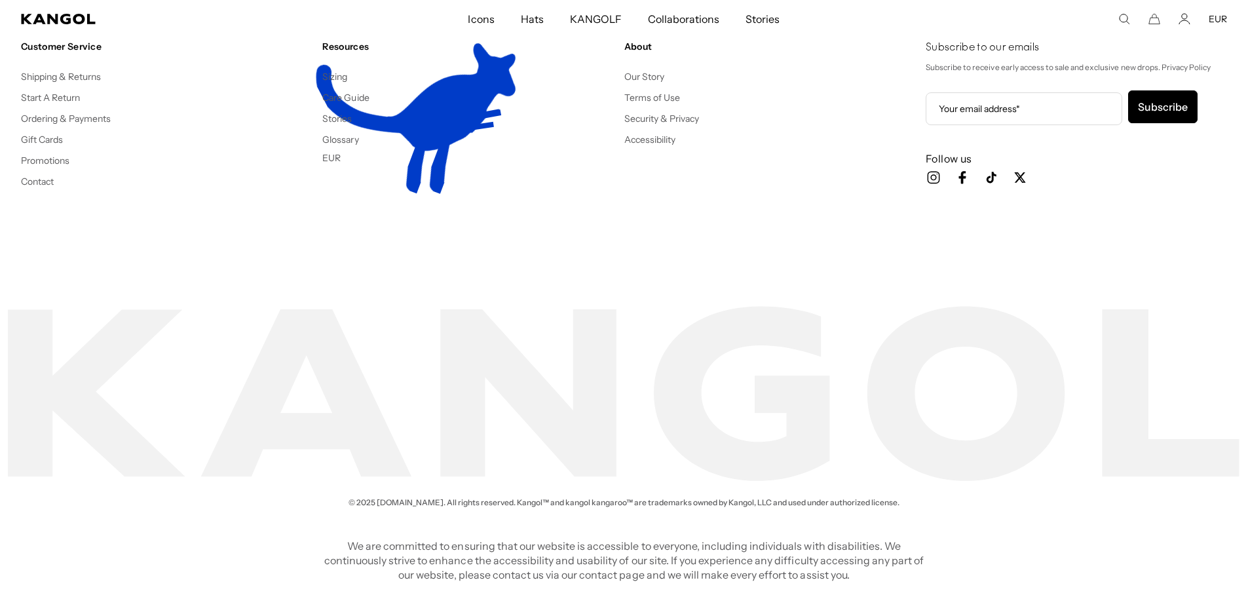
scroll to position [0, 270]
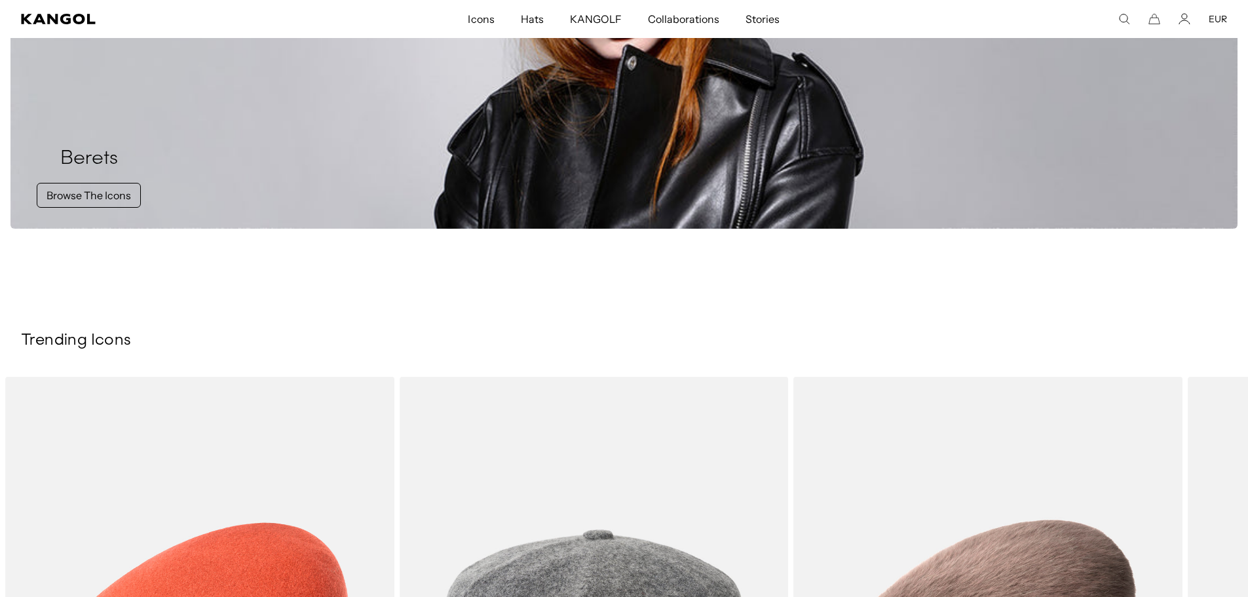
scroll to position [0, 270]
click at [75, 187] on link "Browse The Icons" at bounding box center [89, 195] width 104 height 25
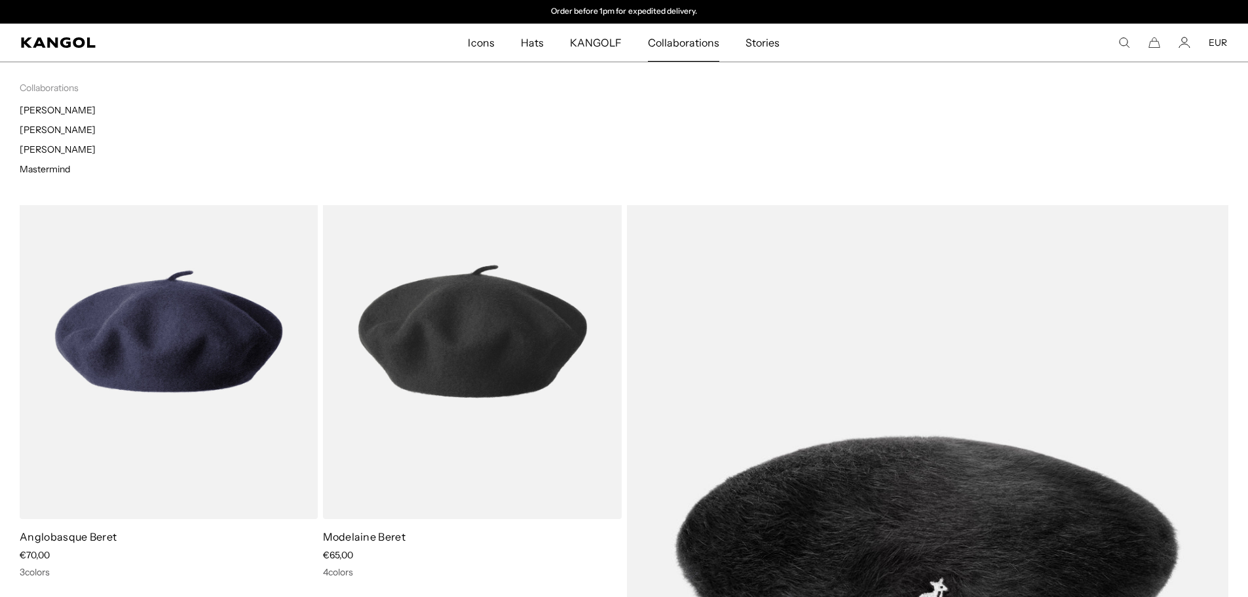
click at [664, 41] on span "Collaborations" at bounding box center [683, 43] width 71 height 38
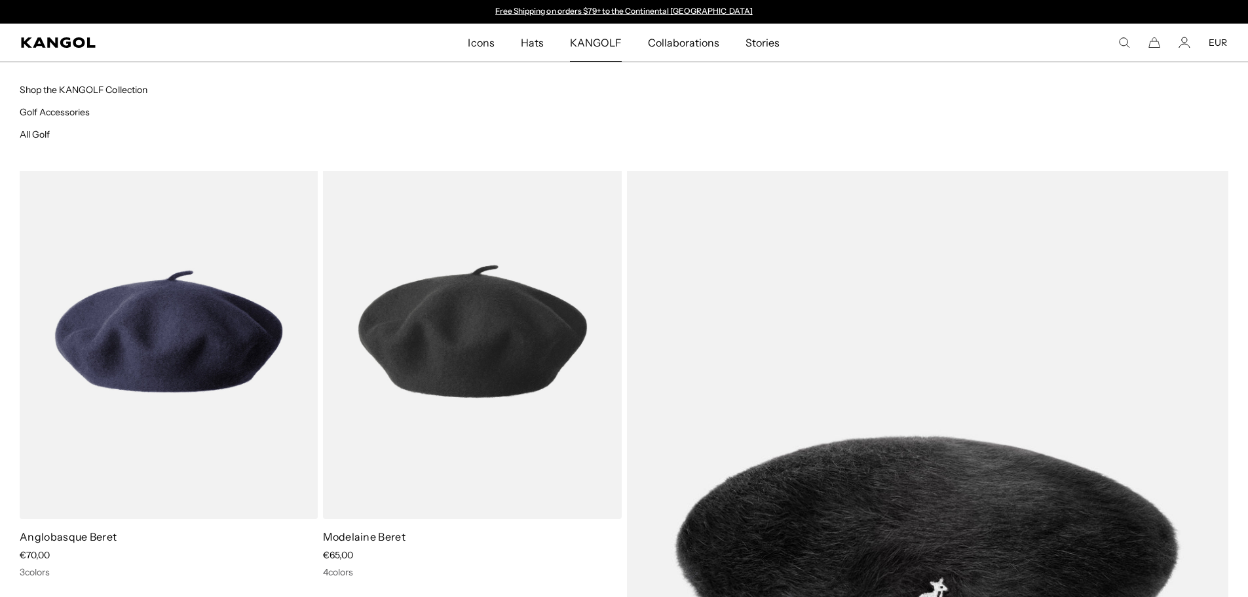
click at [592, 41] on span "KANGOLF" at bounding box center [596, 43] width 52 height 38
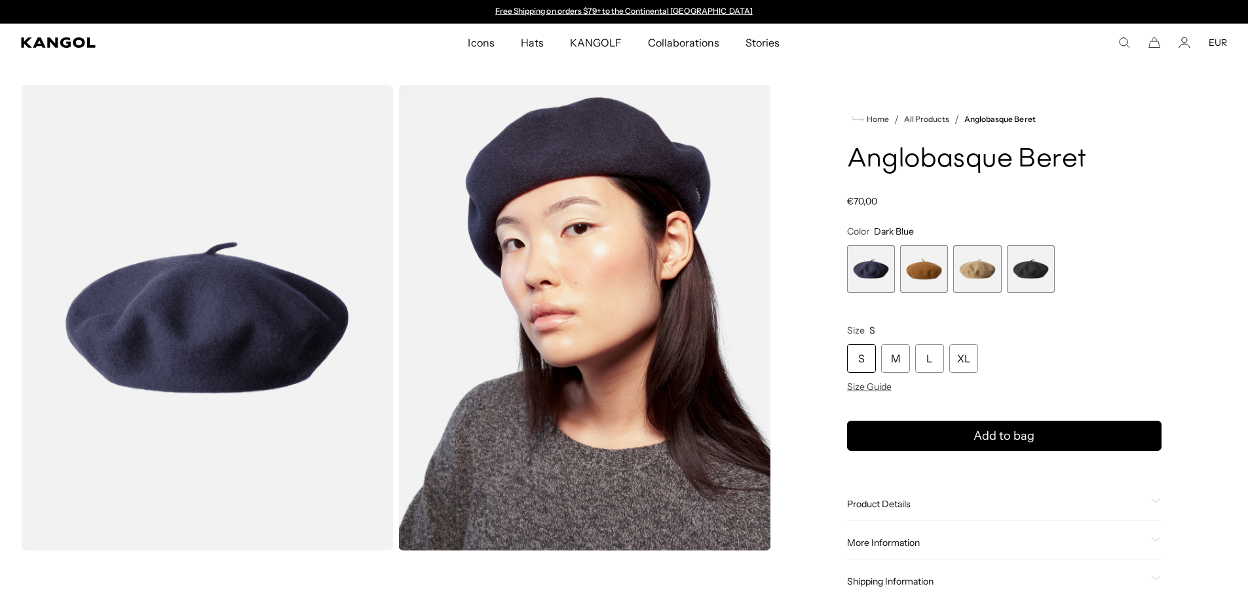
click at [966, 267] on span "3 of 4" at bounding box center [977, 269] width 48 height 48
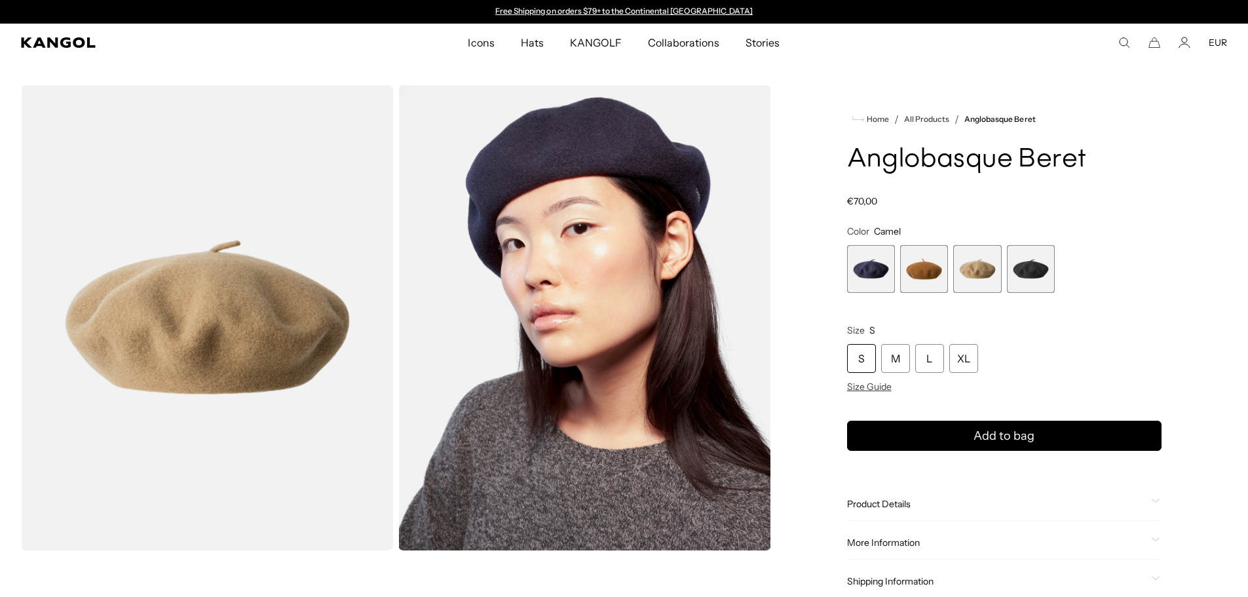
click at [849, 270] on span "1 of 4" at bounding box center [871, 269] width 48 height 48
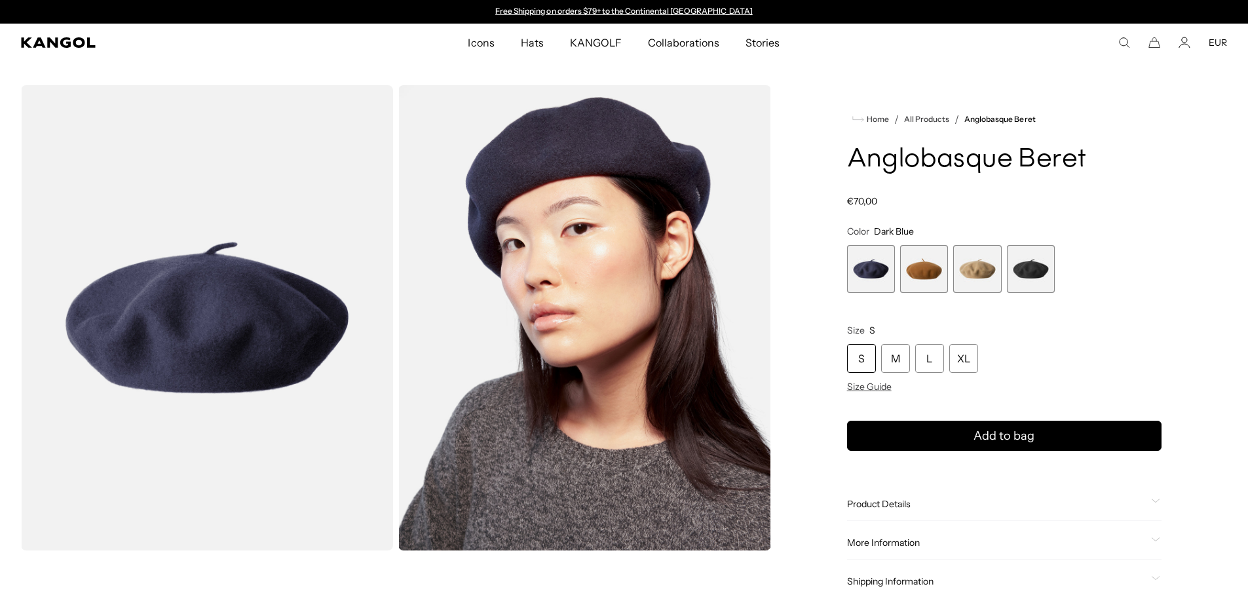
click at [976, 275] on span "3 of 4" at bounding box center [977, 269] width 48 height 48
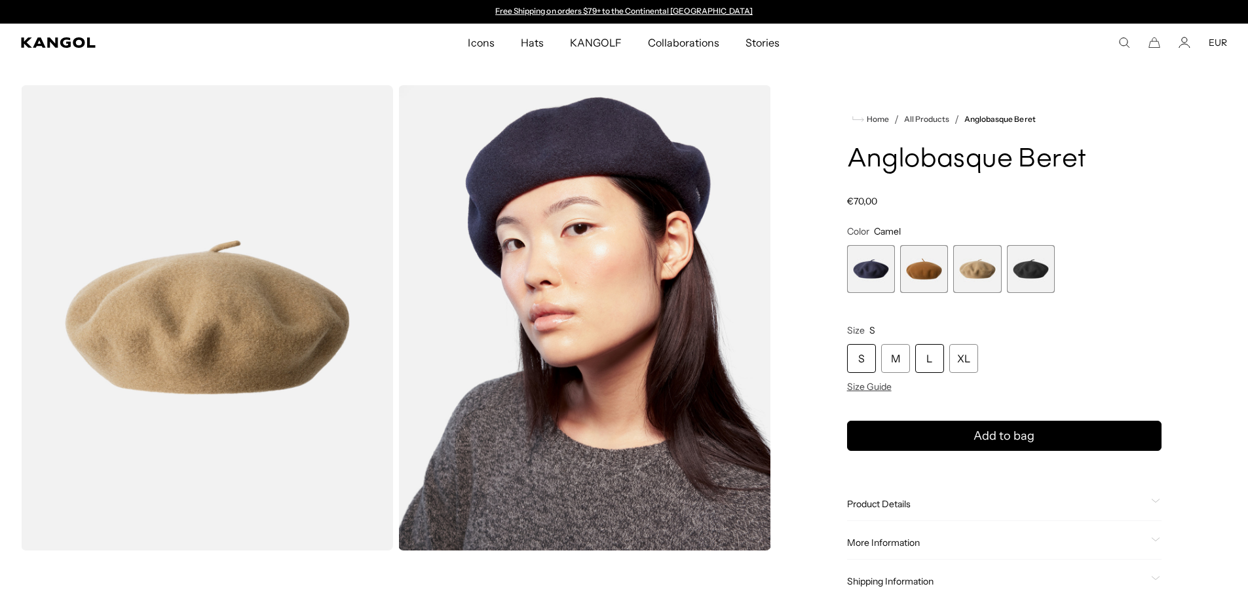
click at [923, 359] on div "L" at bounding box center [929, 358] width 29 height 29
click at [602, 292] on img "Gallery Viewer" at bounding box center [584, 317] width 372 height 465
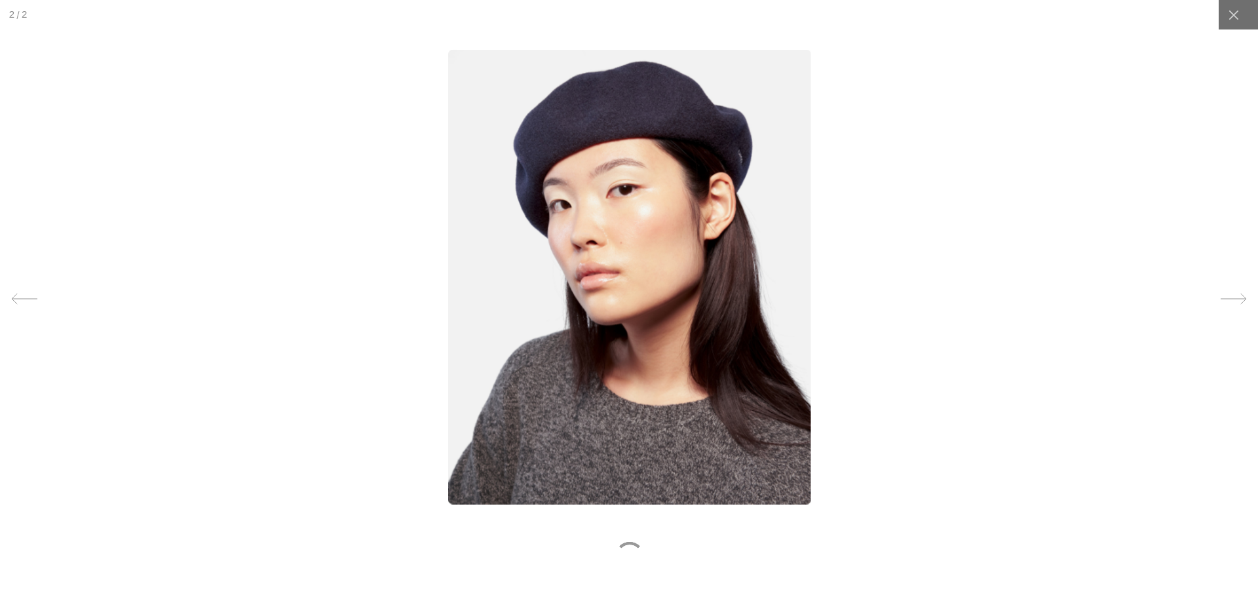
click at [982, 288] on div at bounding box center [630, 298] width 1258 height 597
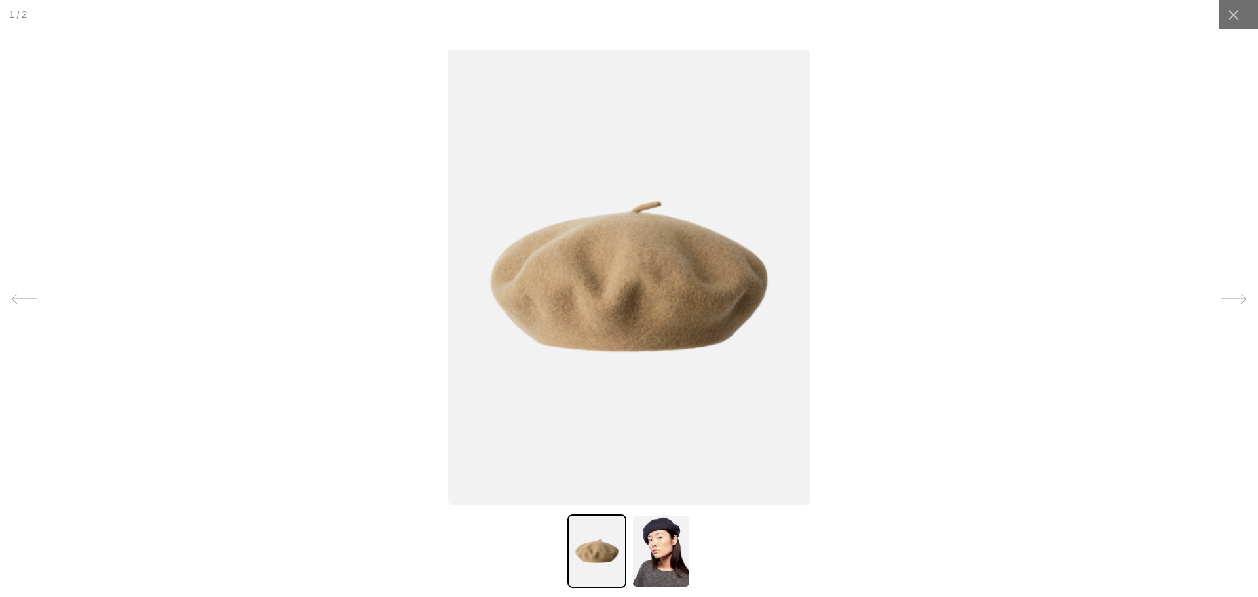
click at [1227, 293] on icon at bounding box center [1234, 299] width 26 height 26
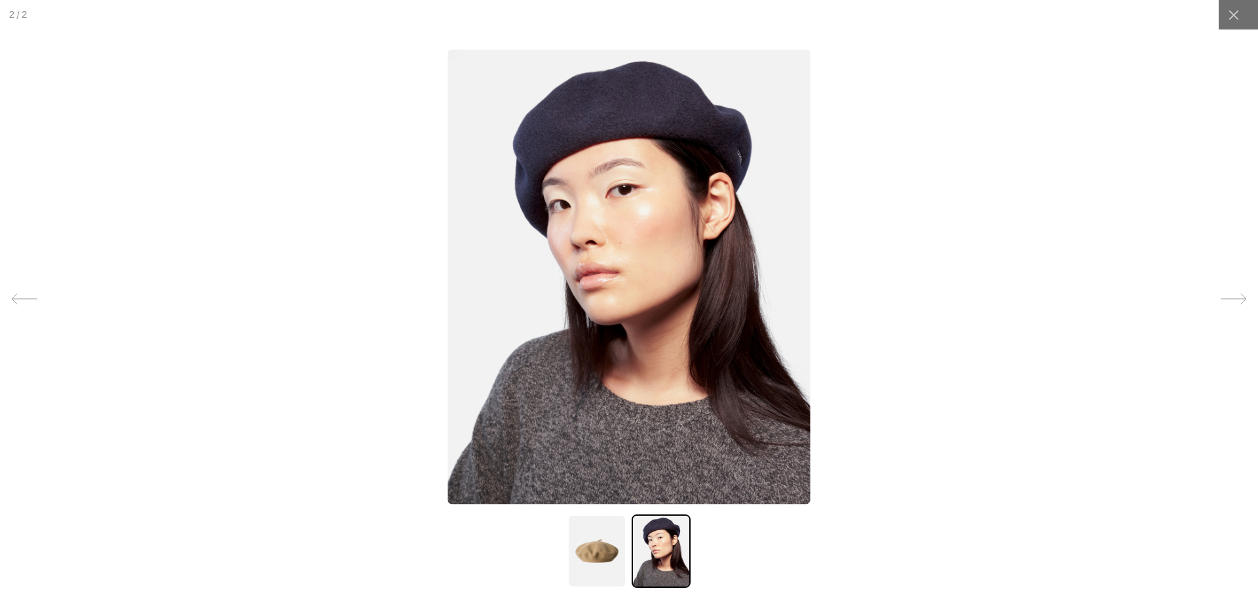
click at [1227, 293] on icon at bounding box center [1234, 299] width 26 height 26
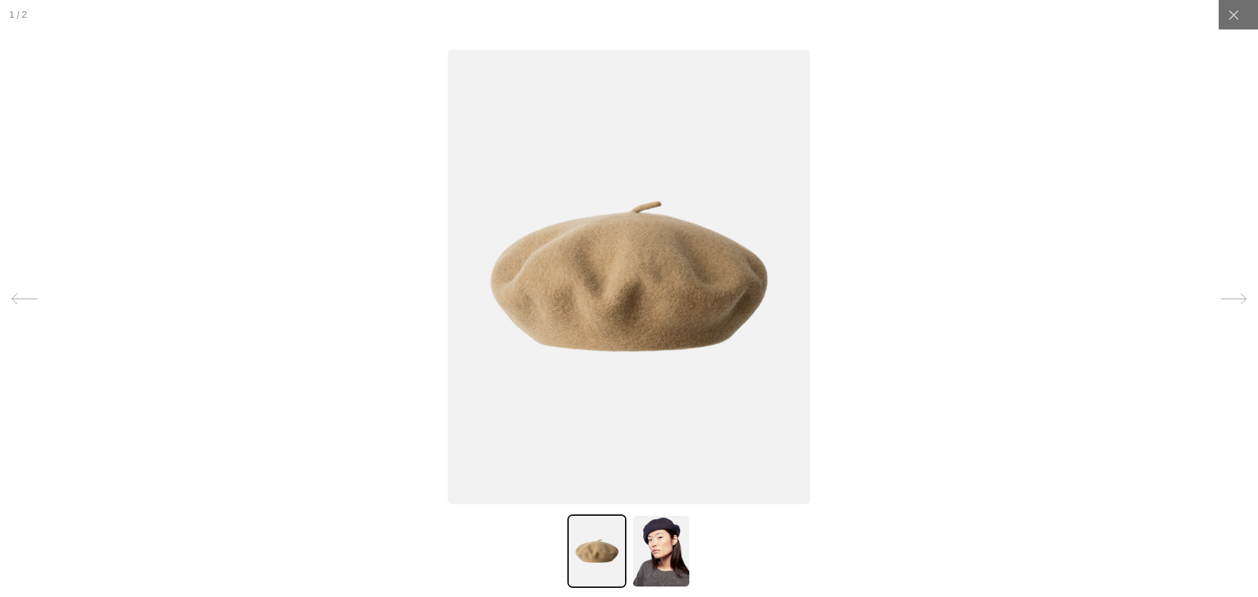
click at [1227, 293] on icon at bounding box center [1234, 299] width 26 height 26
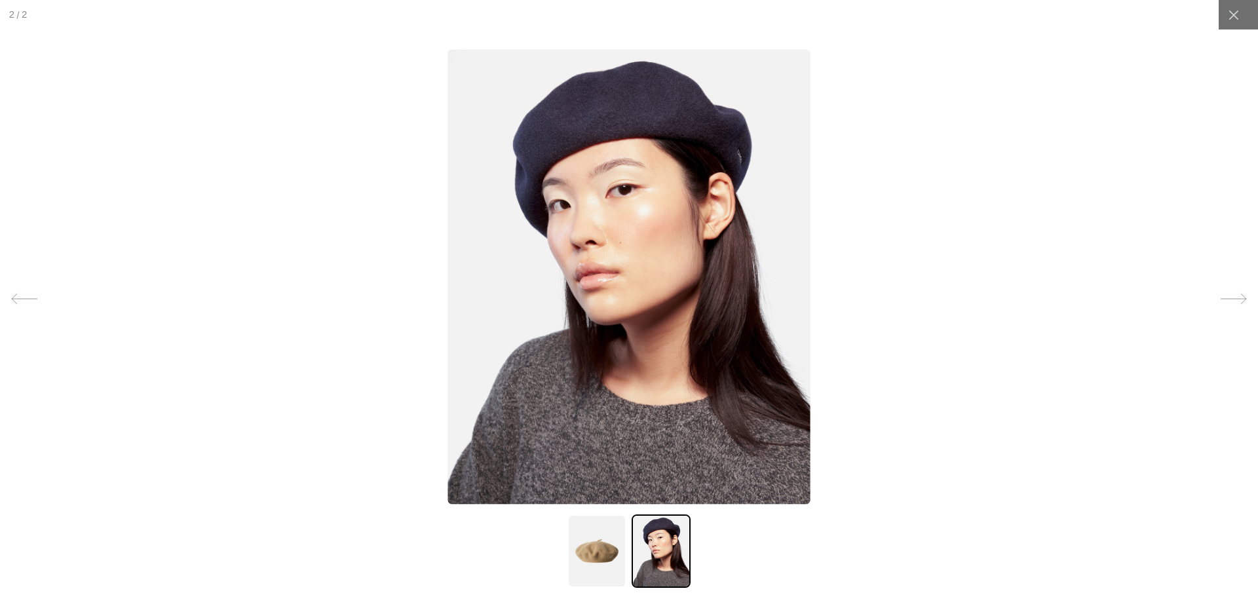
click at [1227, 293] on icon at bounding box center [1234, 299] width 26 height 26
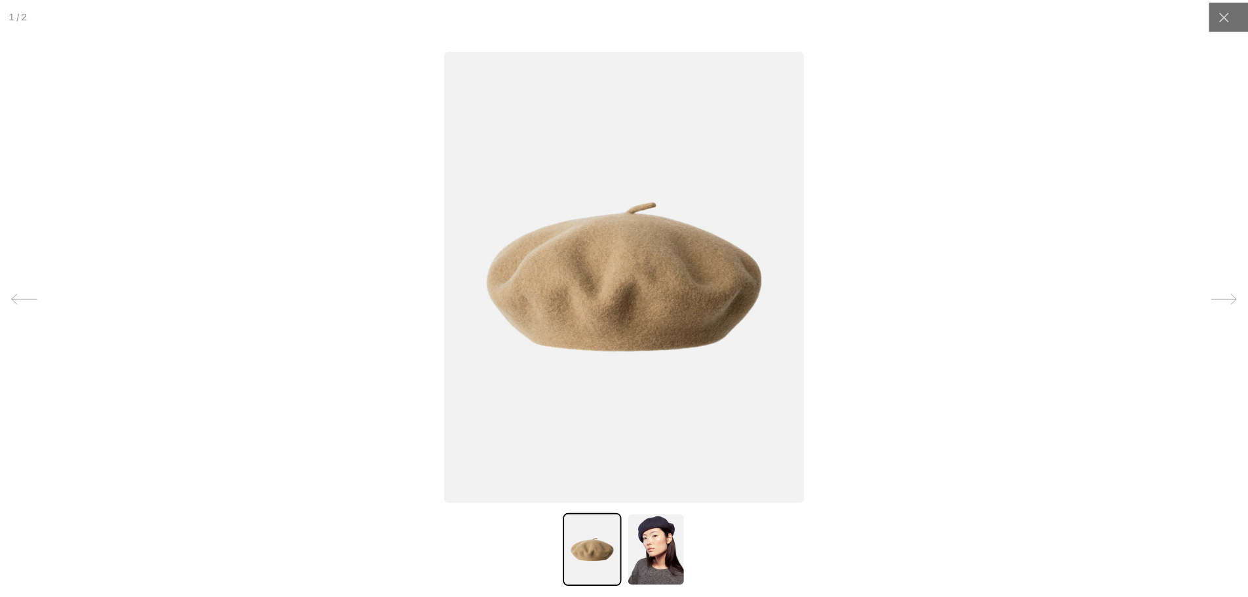
scroll to position [0, 270]
click at [1227, 293] on icon at bounding box center [1234, 299] width 26 height 26
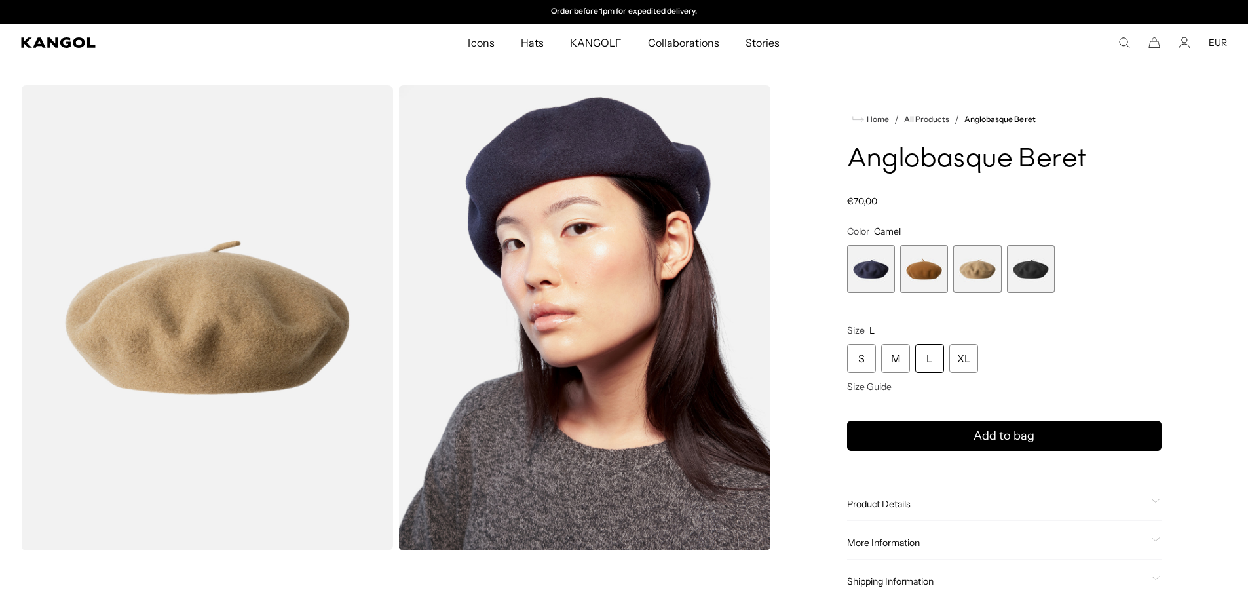
click at [975, 277] on span "3 of 4" at bounding box center [977, 269] width 48 height 48
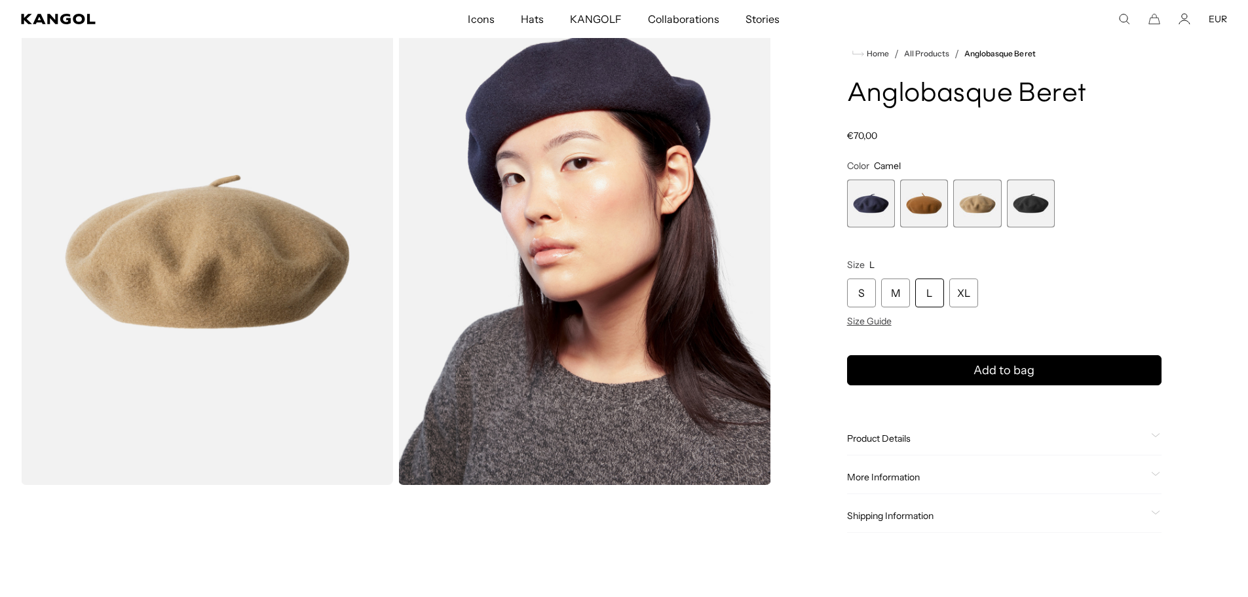
scroll to position [0, 0]
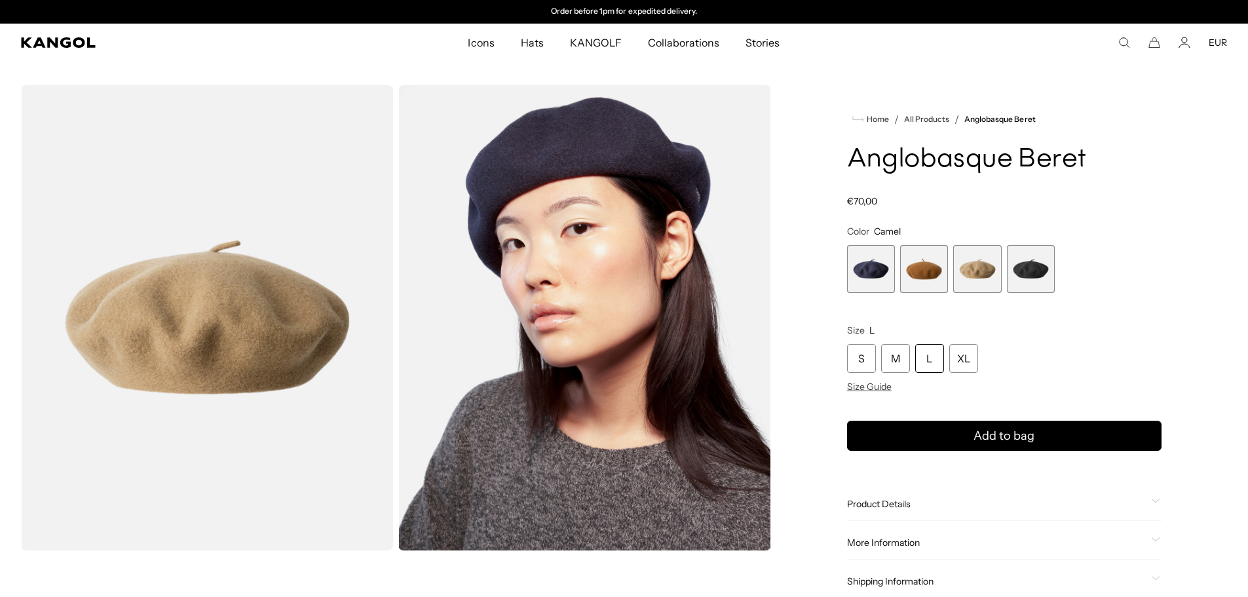
click at [974, 256] on span "3 of 4" at bounding box center [977, 269] width 48 height 48
click at [983, 261] on span "3 of 4" at bounding box center [977, 269] width 48 height 48
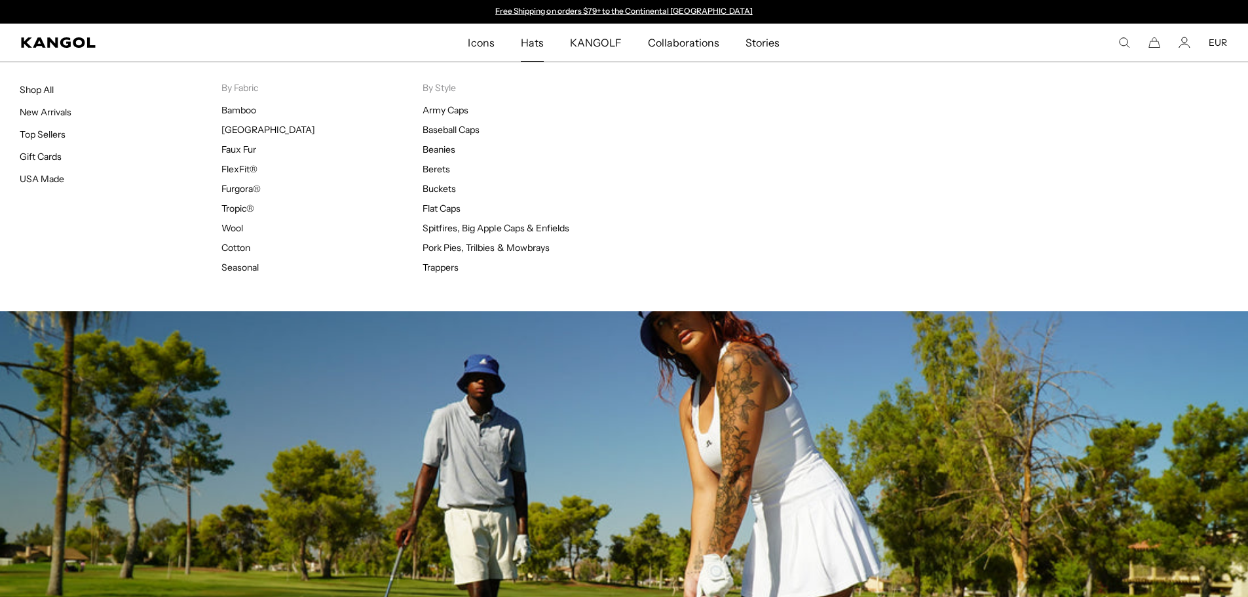
click at [516, 42] on link "Hats" at bounding box center [532, 43] width 49 height 38
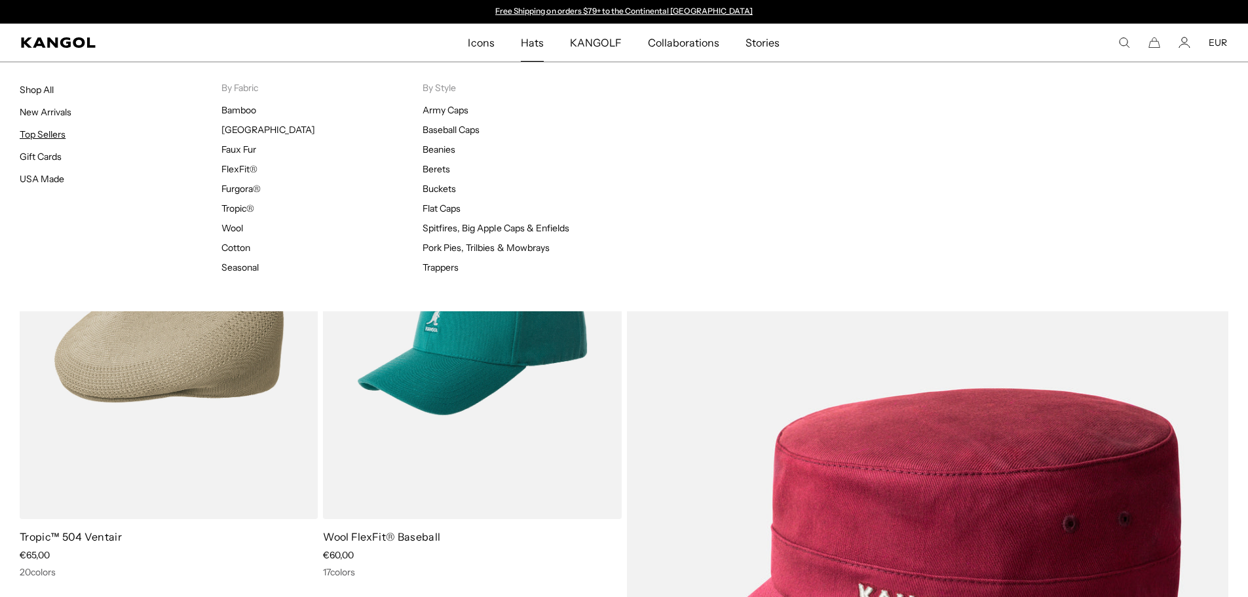
click at [46, 132] on link "Top Sellers" at bounding box center [43, 134] width 46 height 12
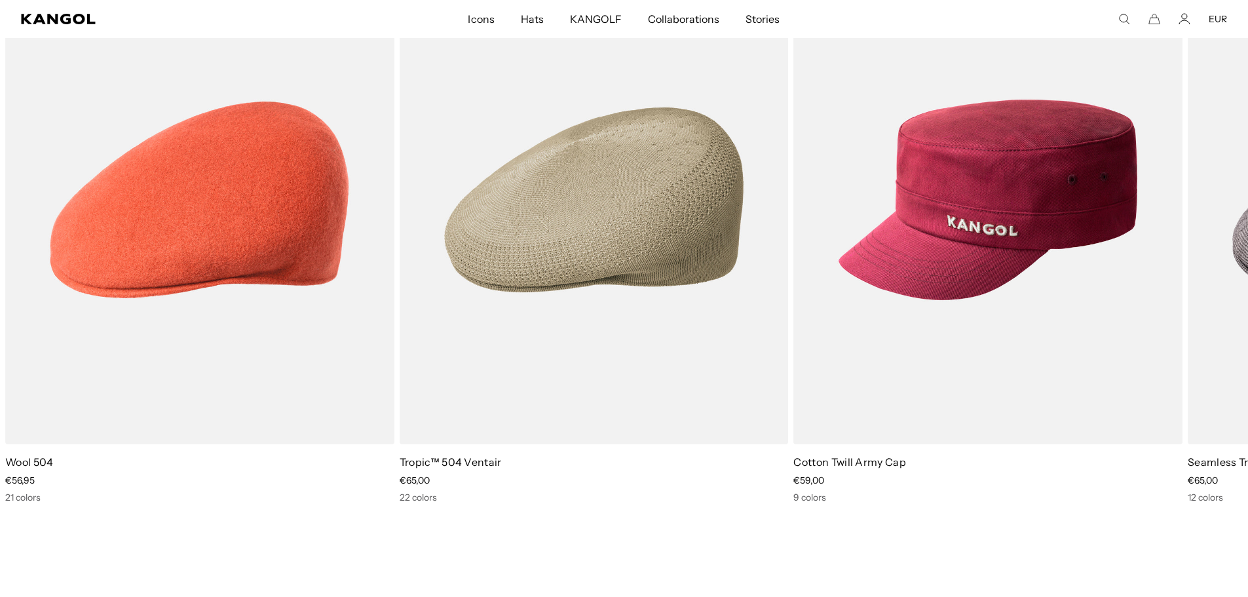
scroll to position [10026, 0]
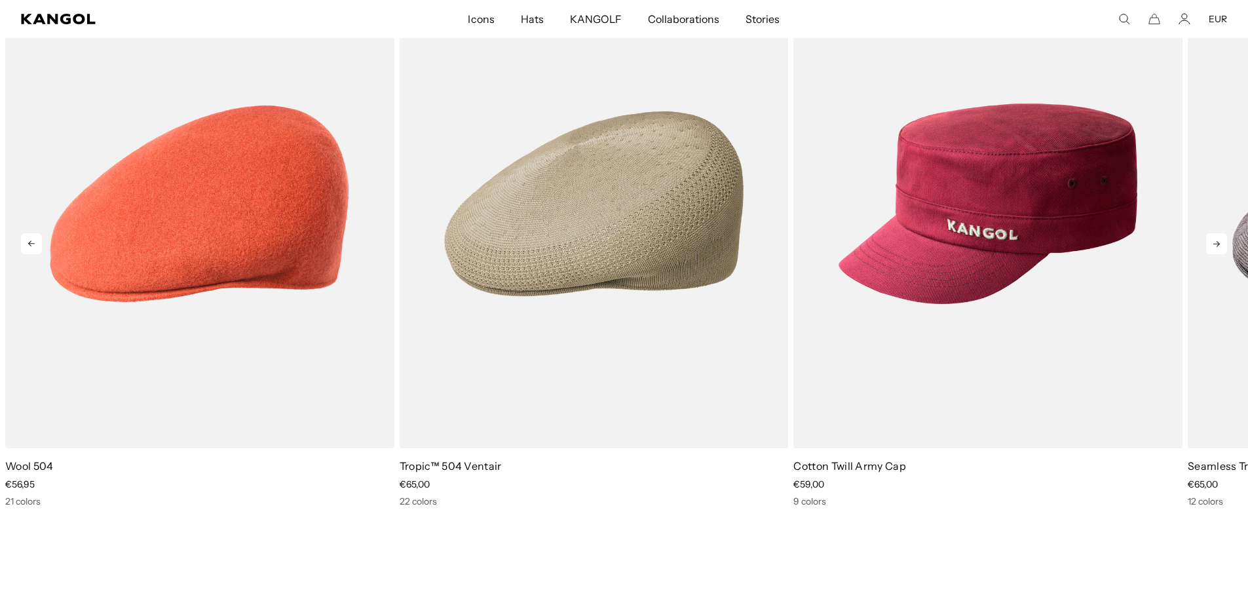
click at [1227, 244] on icon at bounding box center [1216, 243] width 21 height 21
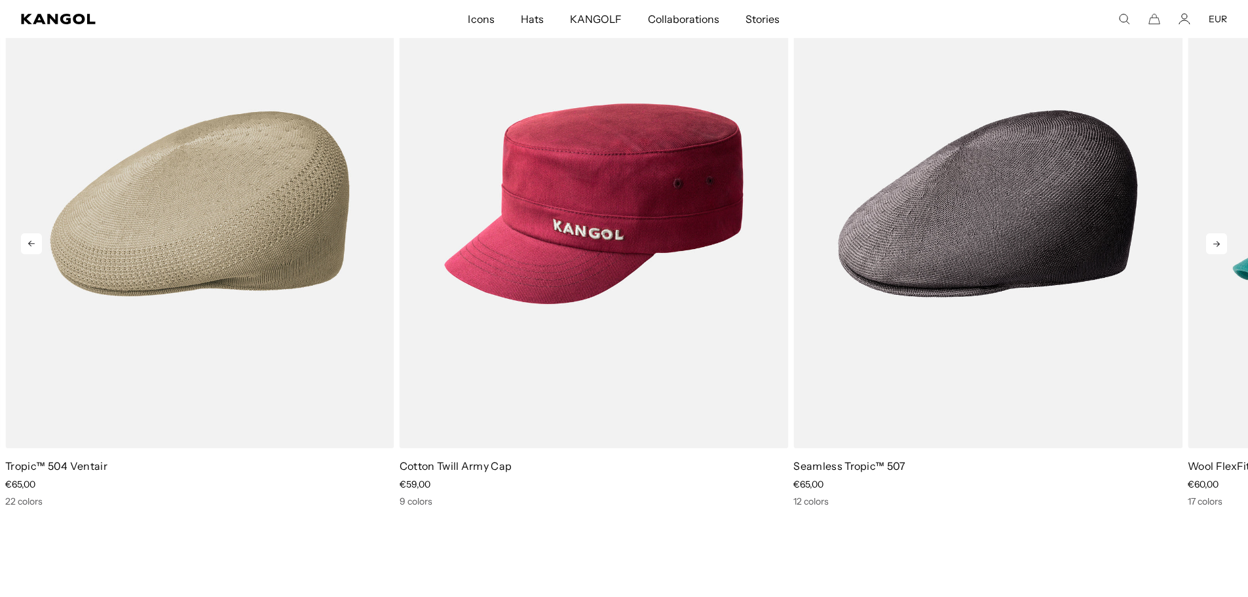
click at [1227, 244] on icon at bounding box center [1216, 243] width 21 height 21
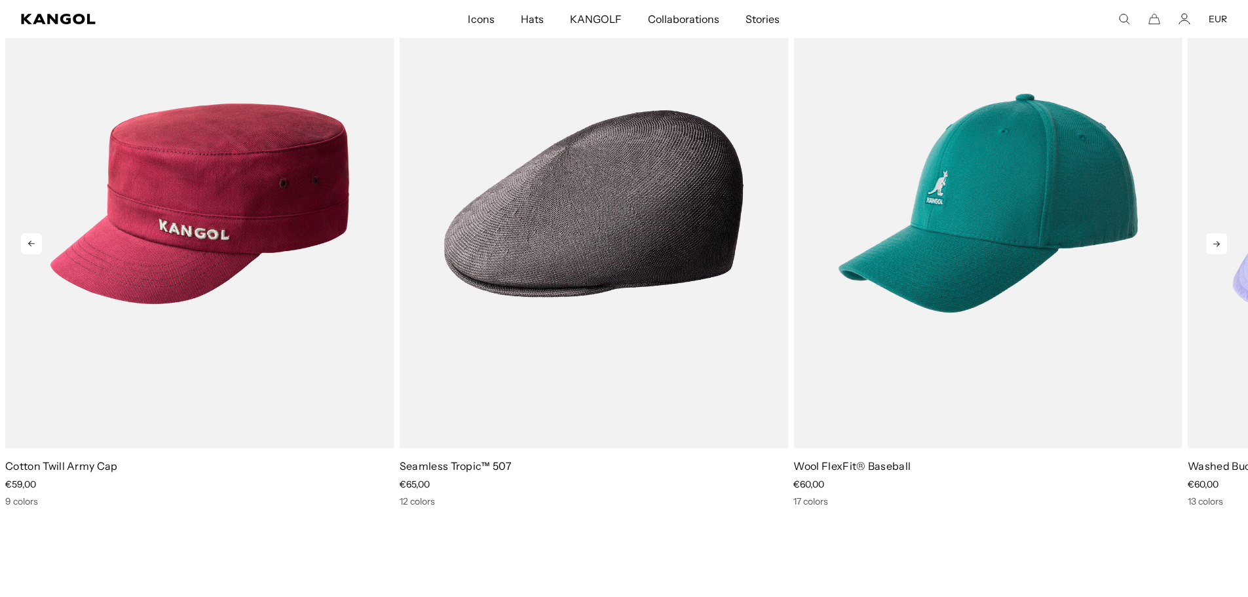
click at [1227, 244] on icon at bounding box center [1216, 243] width 21 height 21
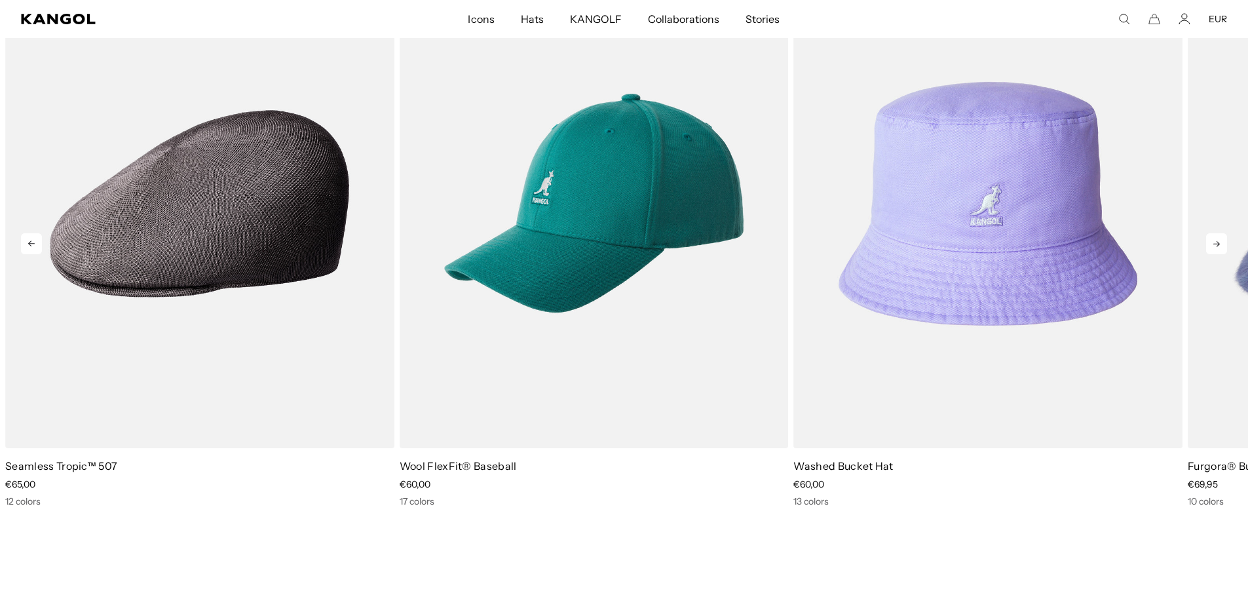
click at [1227, 244] on icon at bounding box center [1216, 243] width 21 height 21
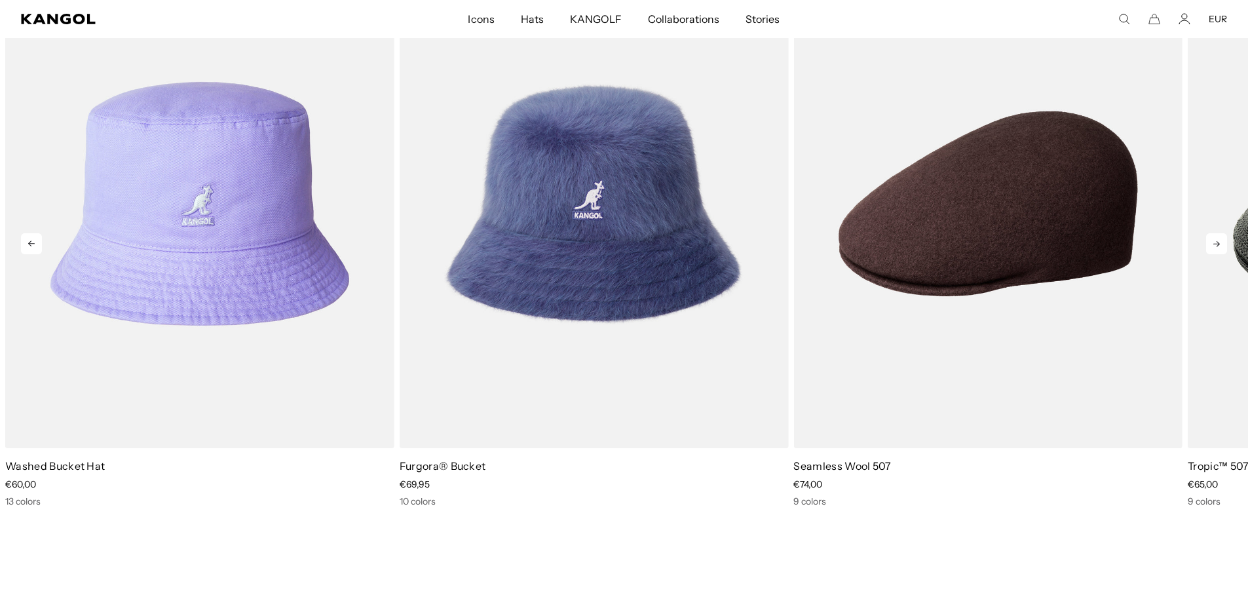
scroll to position [0, 270]
click at [1227, 244] on icon at bounding box center [1216, 243] width 21 height 21
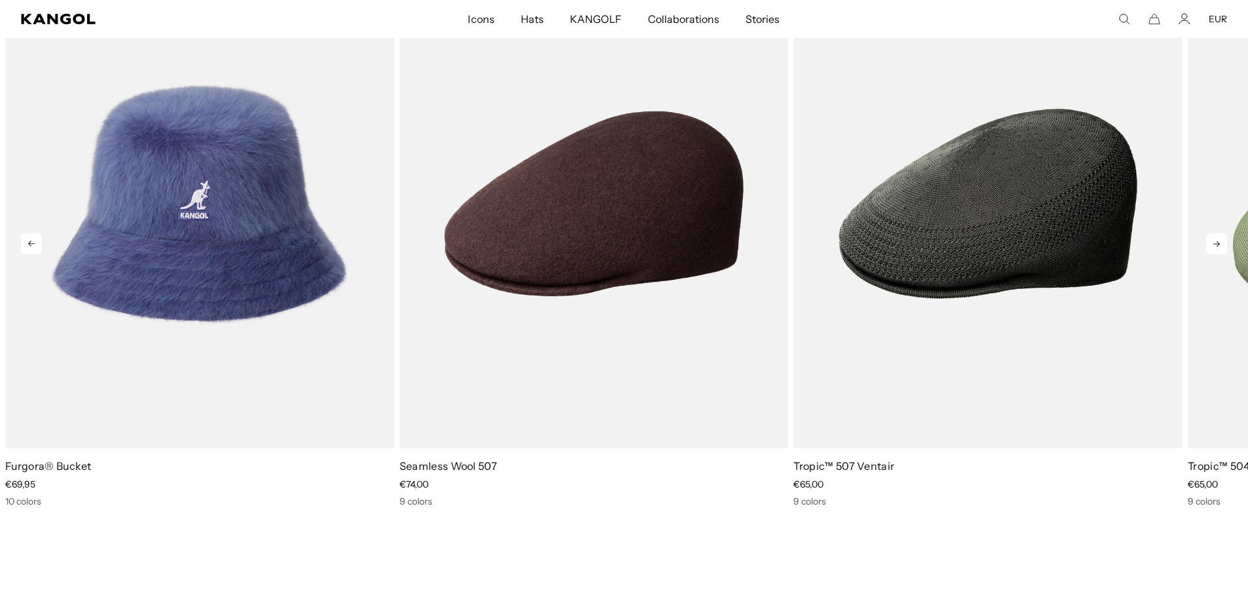
click at [1227, 244] on icon at bounding box center [1216, 243] width 21 height 21
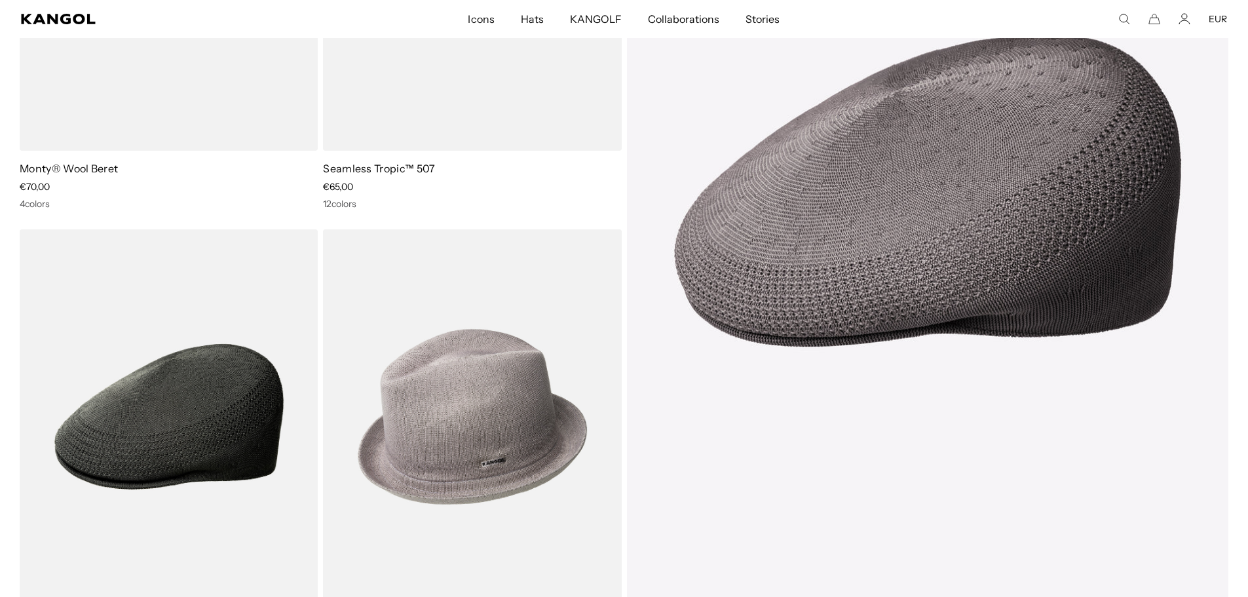
scroll to position [0, 0]
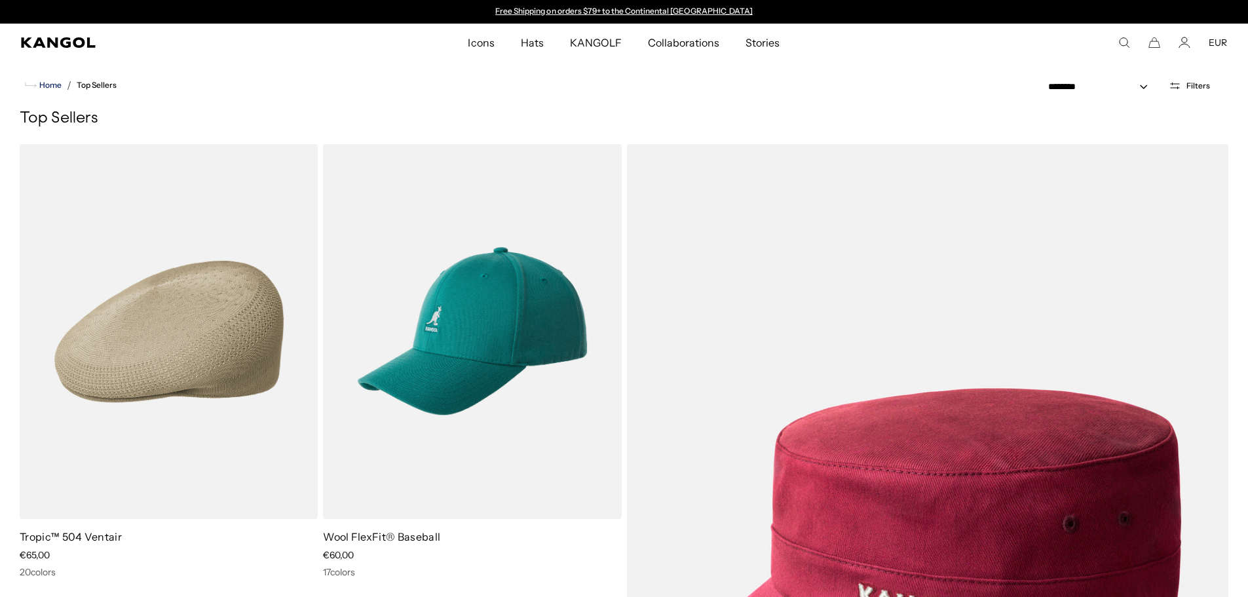
click at [43, 86] on span "Home" at bounding box center [49, 85] width 25 height 9
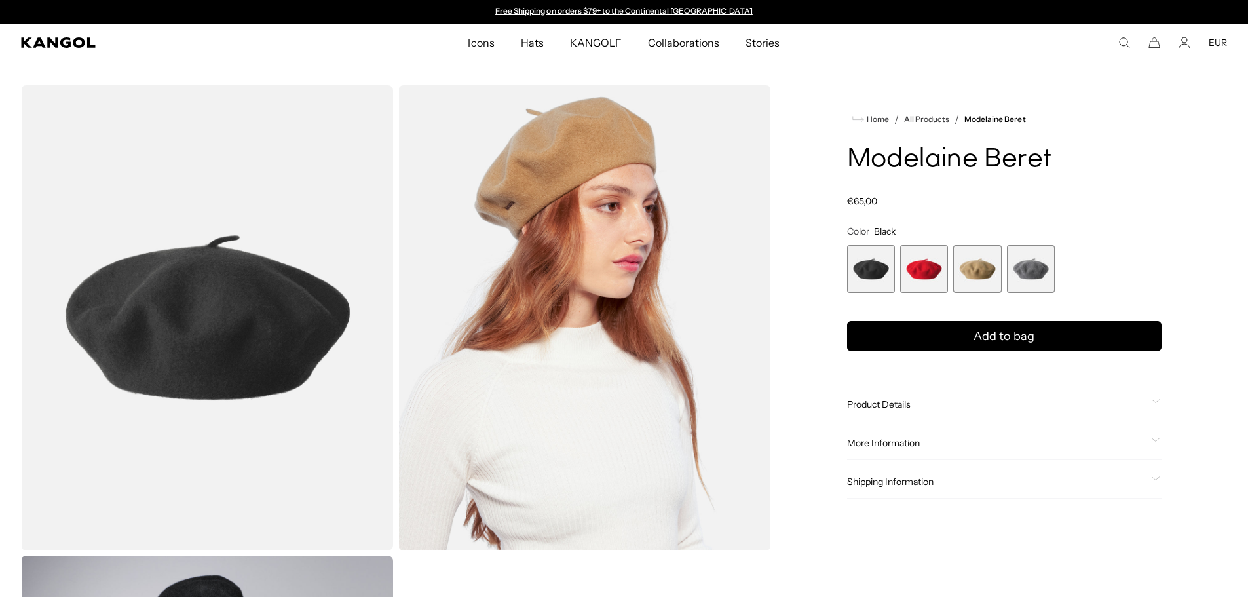
scroll to position [0, 270]
click at [972, 275] on span "3 of 4" at bounding box center [977, 269] width 48 height 48
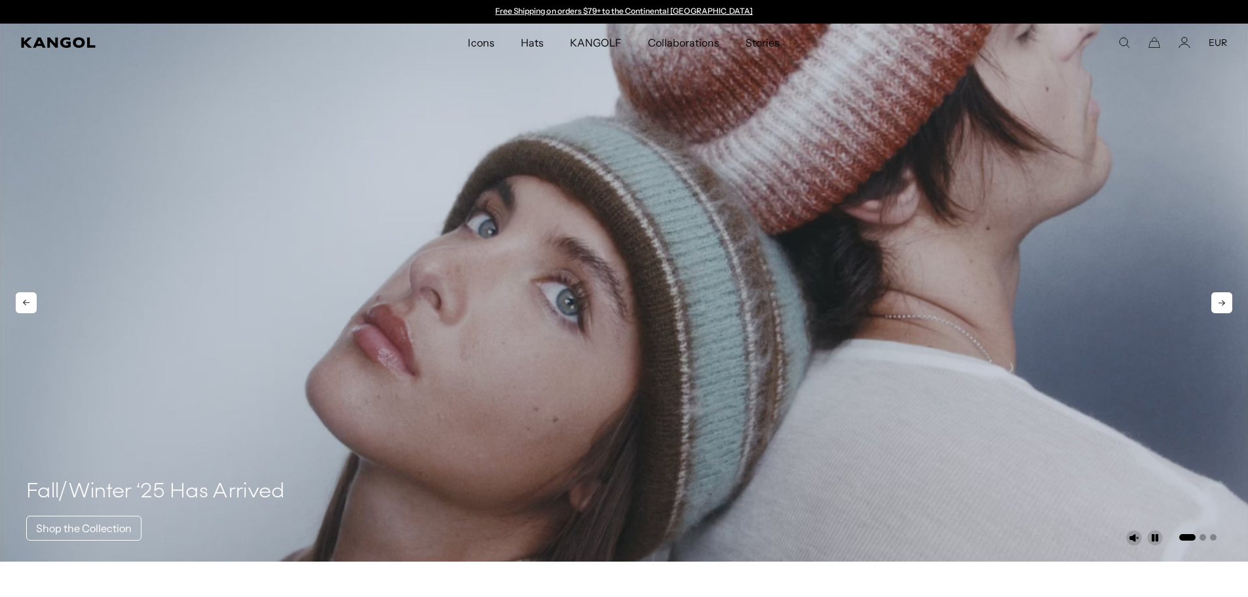
click at [334, 303] on video "1 of 3" at bounding box center [624, 293] width 1248 height 538
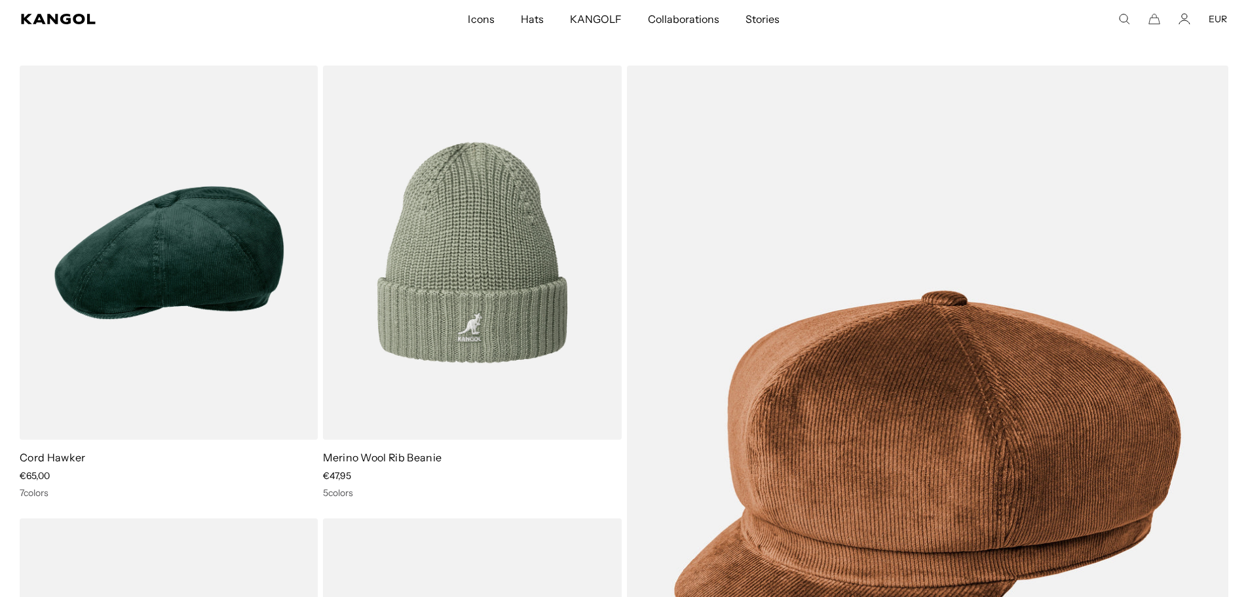
scroll to position [9305, 0]
